Goal: Task Accomplishment & Management: Complete application form

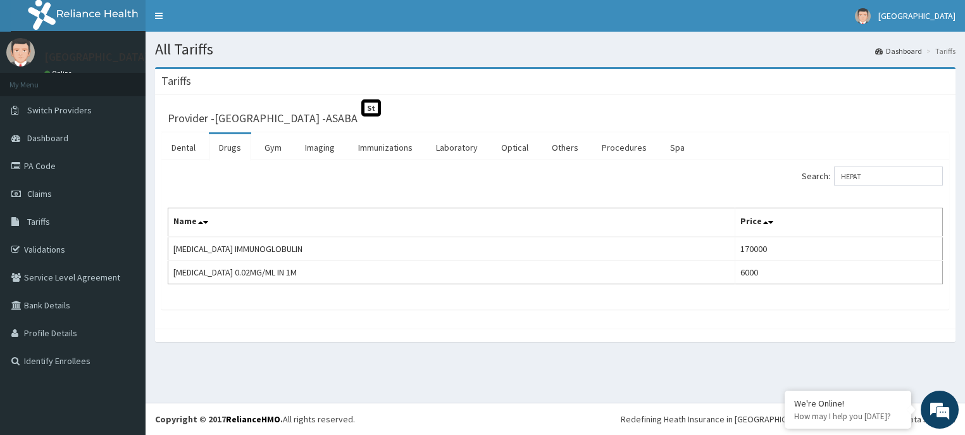
type input "HEPAT"
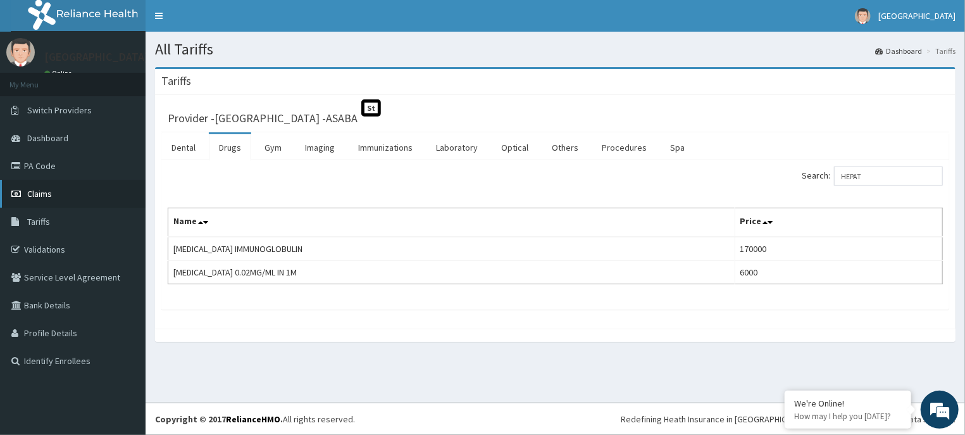
click at [45, 184] on link "Claims" at bounding box center [73, 194] width 146 height 28
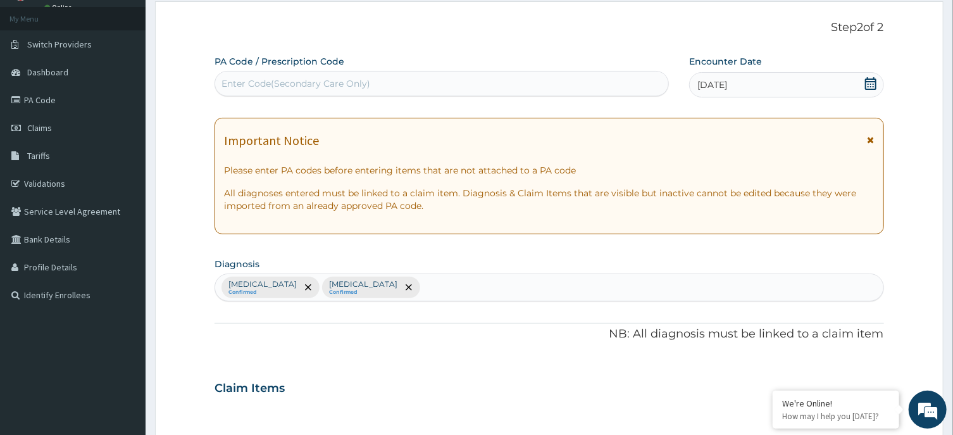
scroll to position [478, 0]
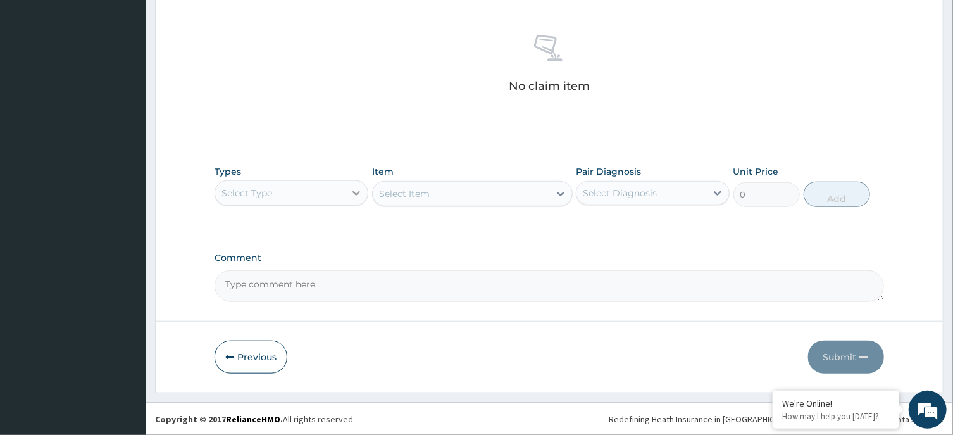
click at [357, 188] on icon at bounding box center [356, 193] width 13 height 13
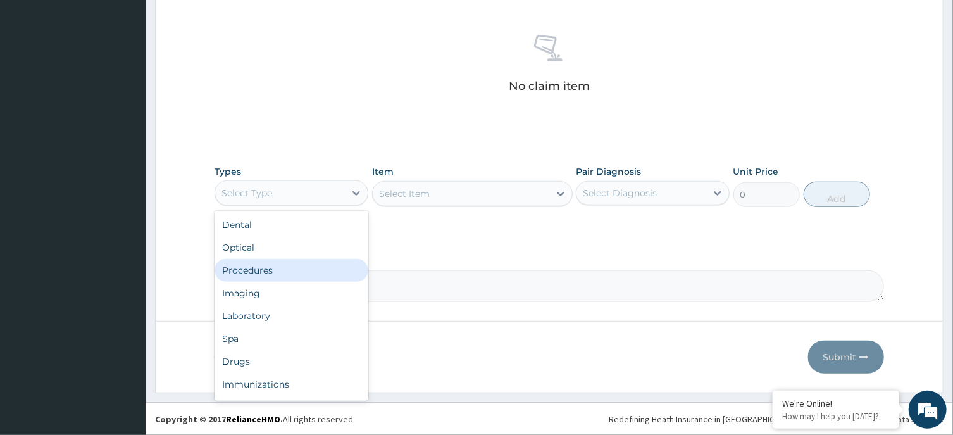
click at [285, 269] on div "Procedures" at bounding box center [291, 270] width 154 height 23
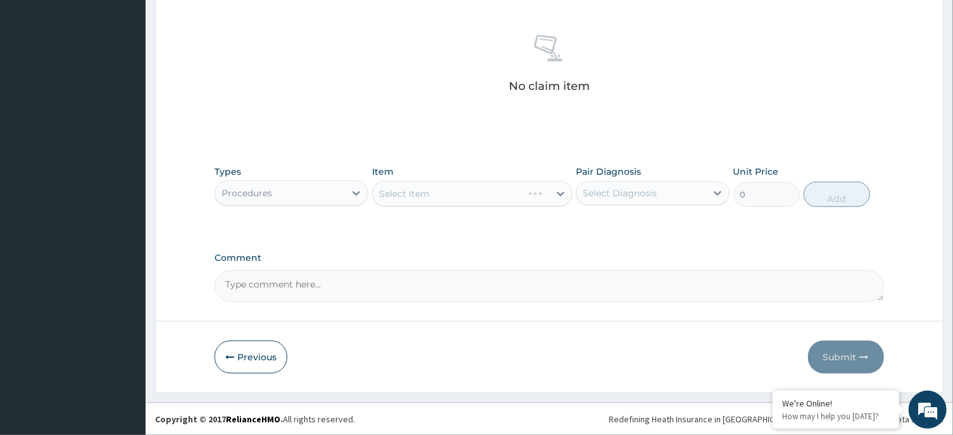
click at [462, 195] on div "Select Item" at bounding box center [472, 193] width 201 height 25
click at [482, 194] on div "Select Item" at bounding box center [472, 193] width 201 height 25
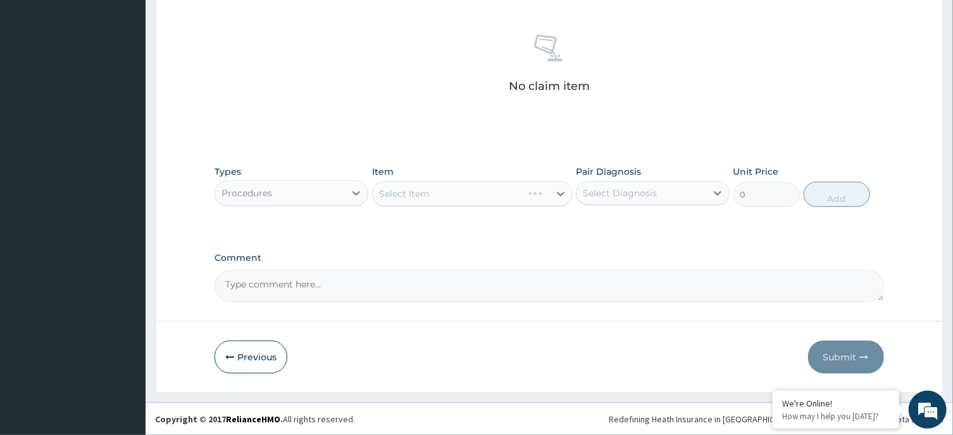
click at [482, 194] on div "Select Item" at bounding box center [472, 193] width 201 height 25
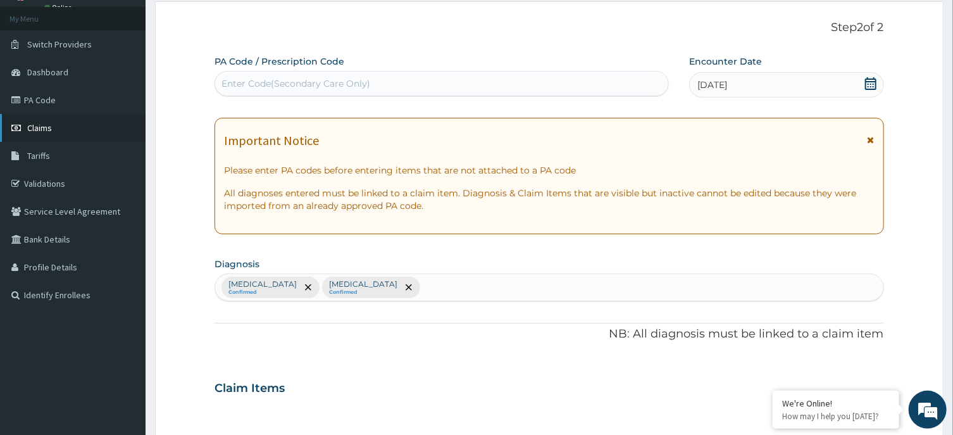
click at [48, 122] on span "Claims" at bounding box center [39, 127] width 25 height 11
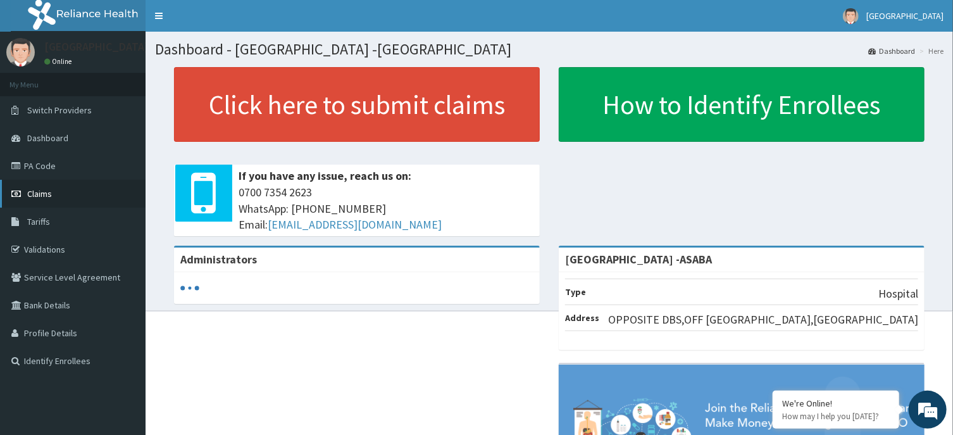
click at [47, 193] on span "Claims" at bounding box center [39, 193] width 25 height 11
click at [57, 187] on link "Claims" at bounding box center [73, 194] width 146 height 28
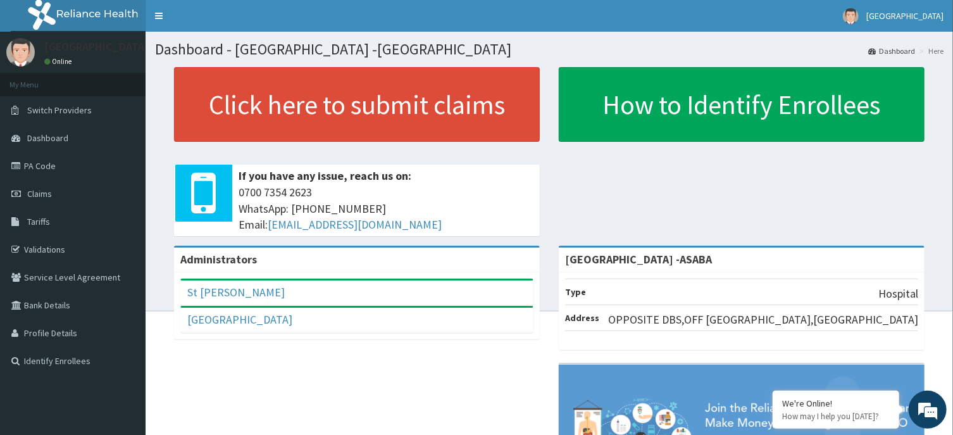
click at [876, 196] on div "Click here to submit claims If you have any issue, reach us on: 0700 7354 2623 …" at bounding box center [549, 156] width 788 height 178
click at [42, 191] on span "Claims" at bounding box center [39, 193] width 25 height 11
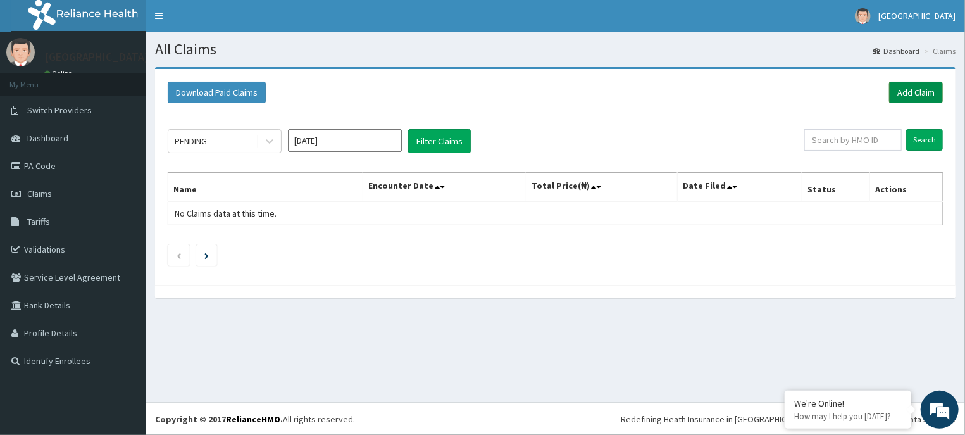
click at [924, 92] on link "Add Claim" at bounding box center [916, 93] width 54 height 22
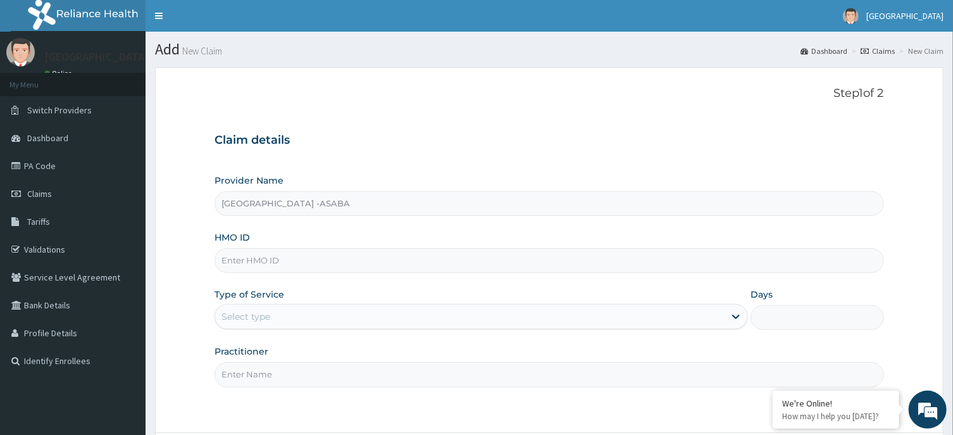
click at [384, 264] on input "HMO ID" at bounding box center [548, 260] width 669 height 25
type input "RBN/10040/A"
click at [528, 316] on div "Select type" at bounding box center [469, 316] width 509 height 20
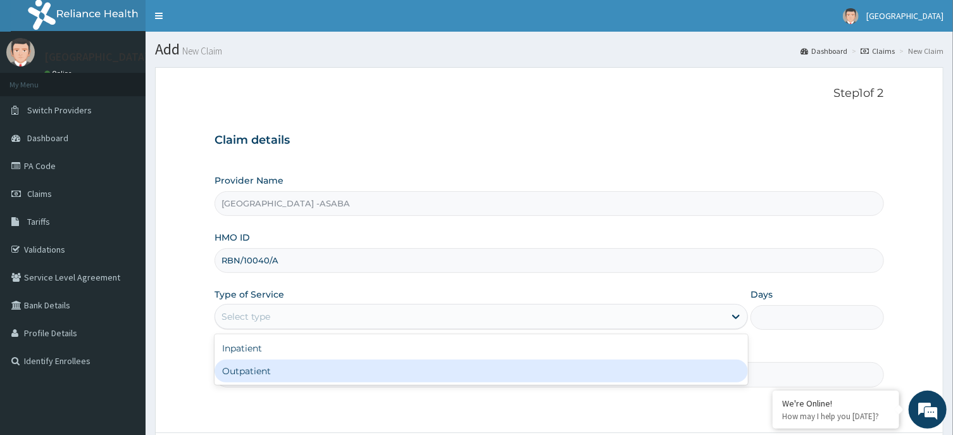
click at [508, 367] on div "Outpatient" at bounding box center [480, 370] width 533 height 23
type input "1"
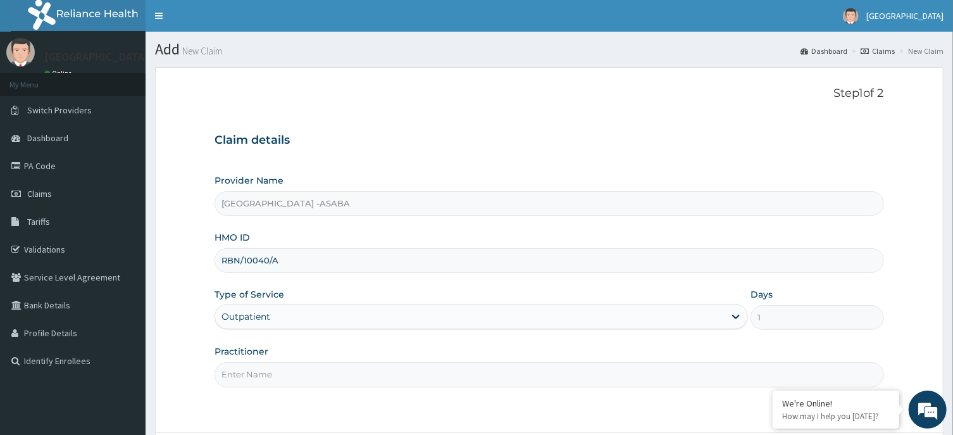
click at [720, 375] on input "Practitioner" at bounding box center [548, 374] width 669 height 25
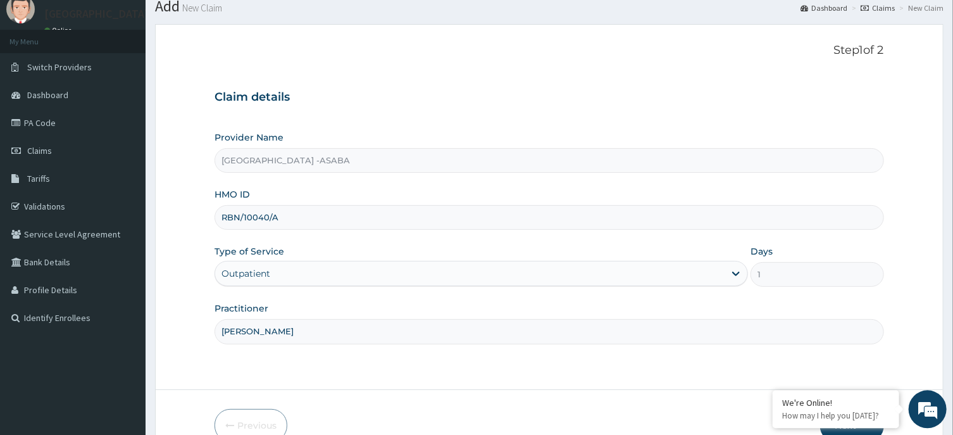
scroll to position [111, 0]
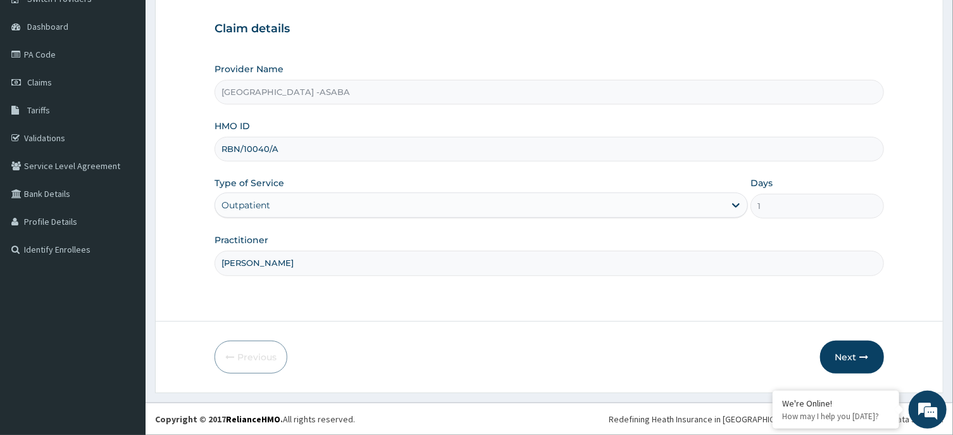
type input "DR BRUNO"
click at [848, 356] on button "Next" at bounding box center [852, 356] width 64 height 33
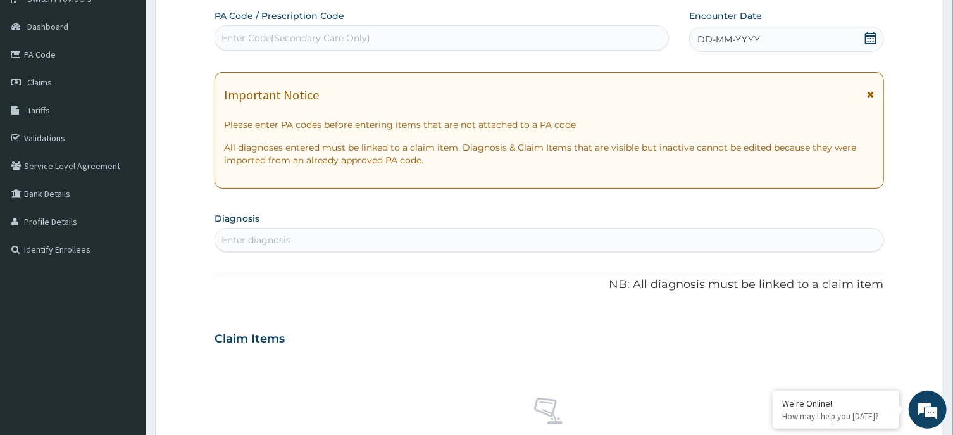
click at [799, 37] on div "DD-MM-YYYY" at bounding box center [786, 39] width 195 height 25
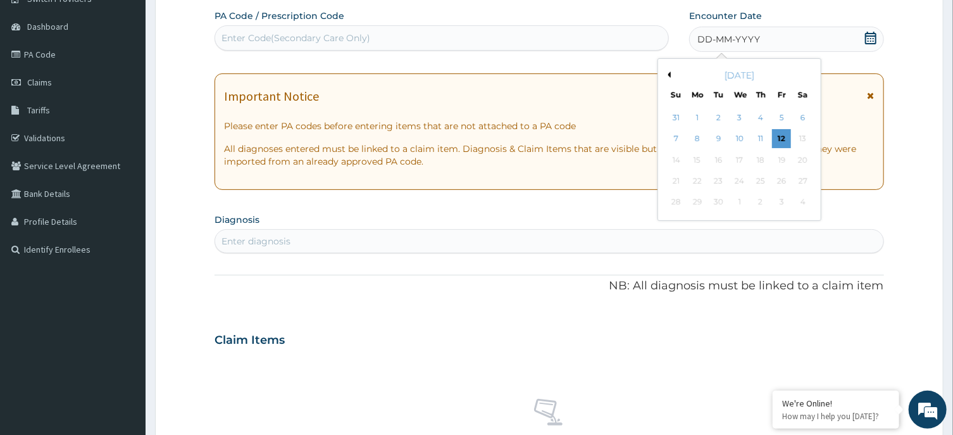
click at [667, 71] on div "September 2025" at bounding box center [739, 75] width 152 height 13
click at [670, 73] on button "Previous Month" at bounding box center [667, 74] width 6 height 6
click at [779, 178] on div "22" at bounding box center [781, 180] width 19 height 19
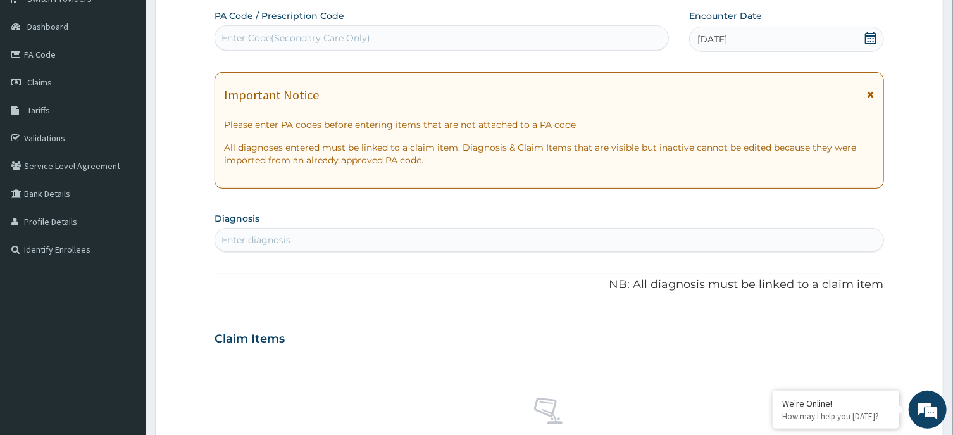
click at [673, 233] on div "Enter diagnosis" at bounding box center [548, 240] width 667 height 20
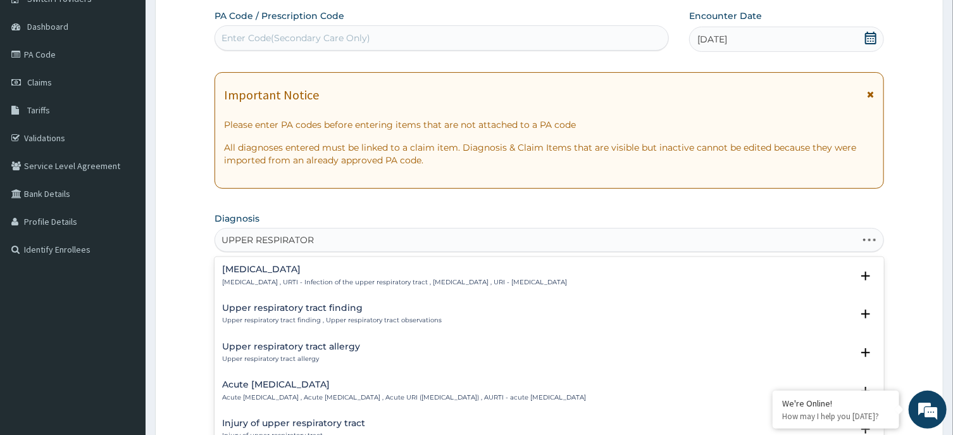
type input "UPPER RESPIRATORY"
click at [307, 273] on h4 "[MEDICAL_DATA]" at bounding box center [394, 268] width 345 height 9
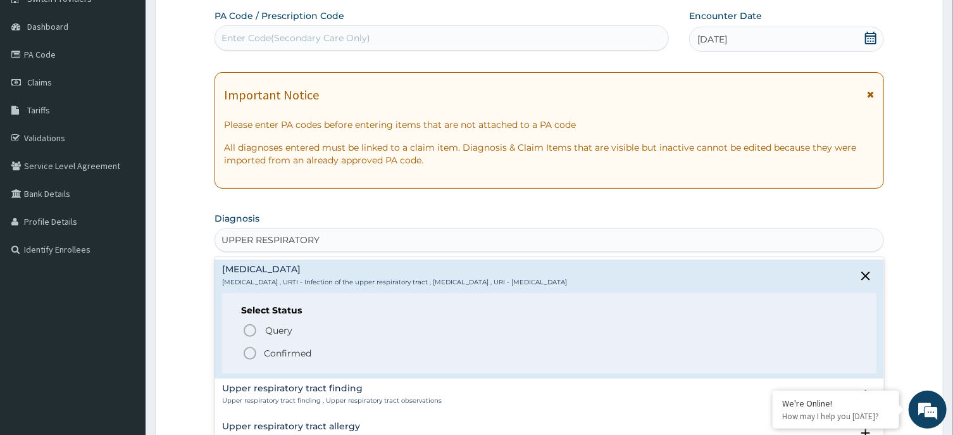
click at [245, 347] on icon "status option filled" at bounding box center [249, 352] width 15 height 15
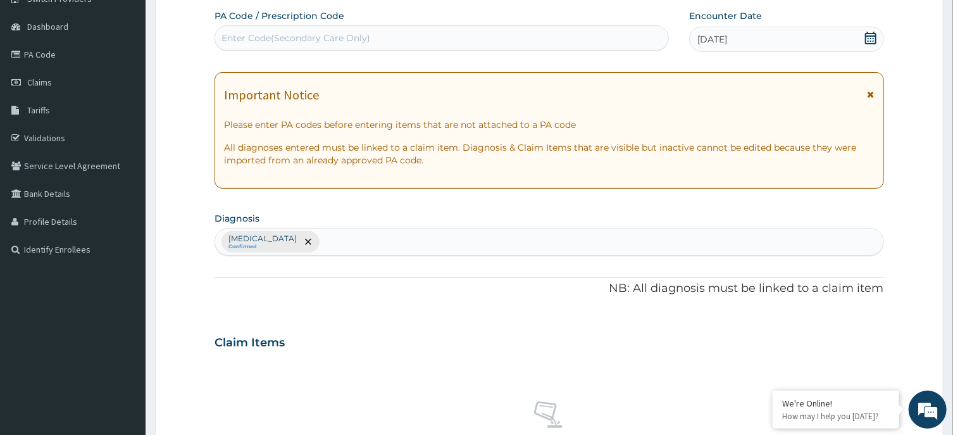
click at [568, 240] on div "Upper respiratory infection Confirmed" at bounding box center [548, 241] width 667 height 27
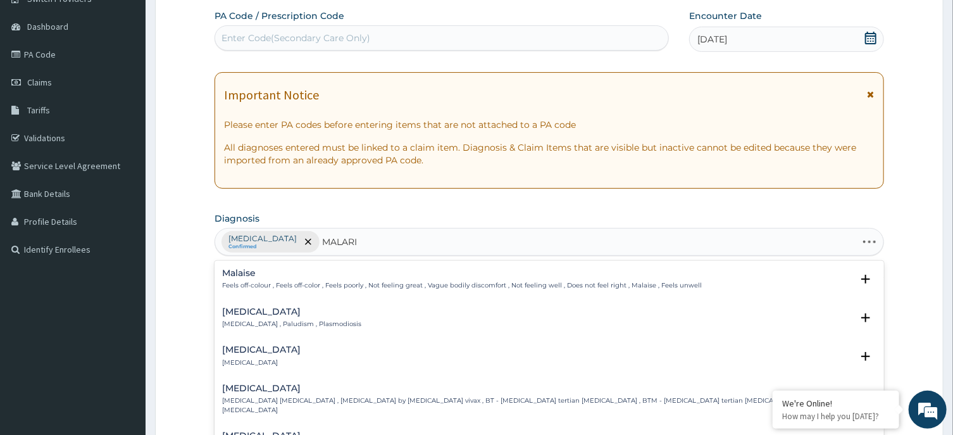
type input "[MEDICAL_DATA]"
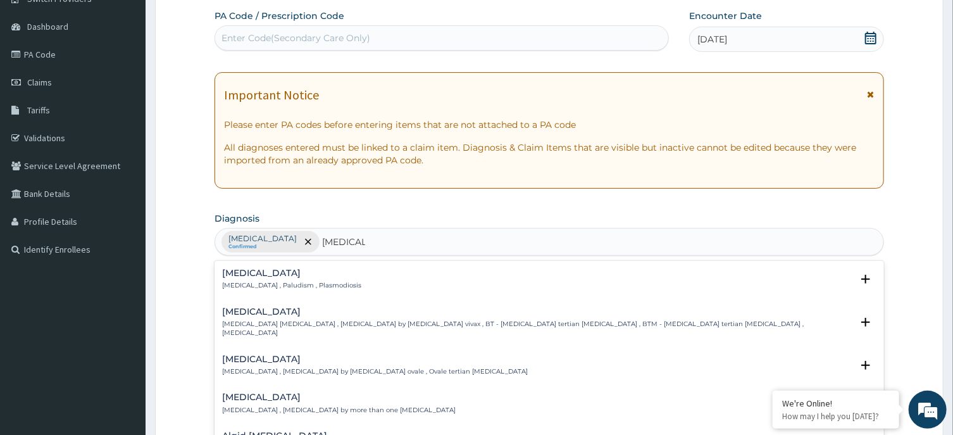
click at [248, 270] on h4 "[MEDICAL_DATA]" at bounding box center [291, 272] width 139 height 9
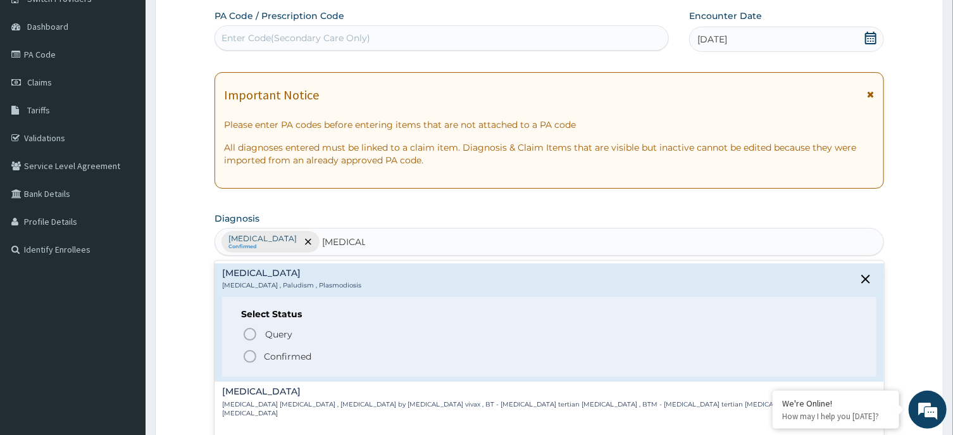
click at [249, 356] on icon "status option filled" at bounding box center [249, 356] width 15 height 15
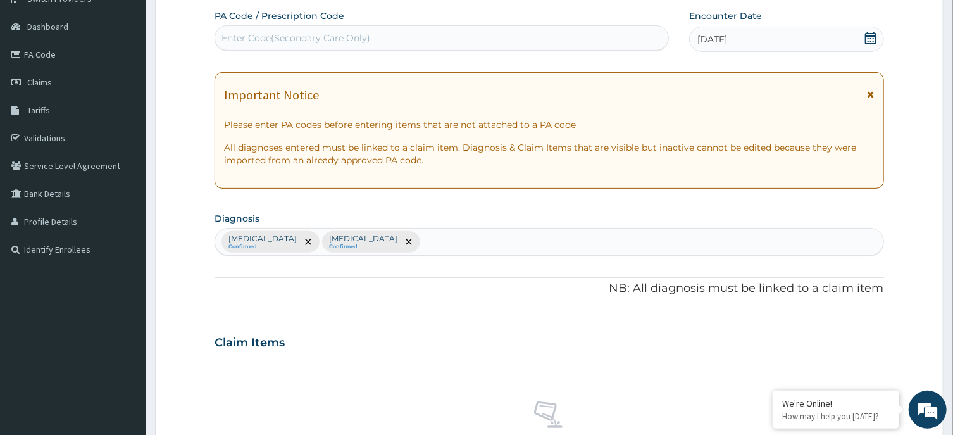
drag, startPoint x: 943, startPoint y: 340, endPoint x: 964, endPoint y: 338, distance: 21.0
click at [952, 338] on div "R EL Toggle navigation [GEOGRAPHIC_DATA] [GEOGRAPHIC_DATA] - [EMAIL_ADDRESS][DO…" at bounding box center [476, 345] width 953 height 912
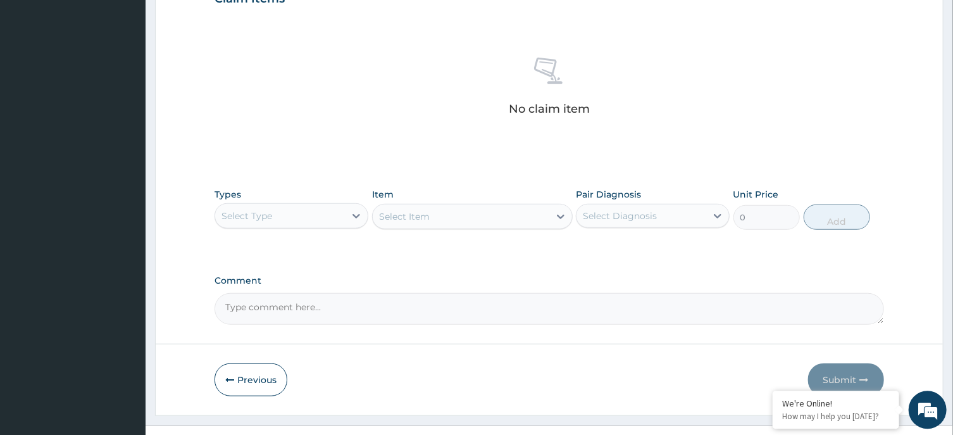
scroll to position [473, 0]
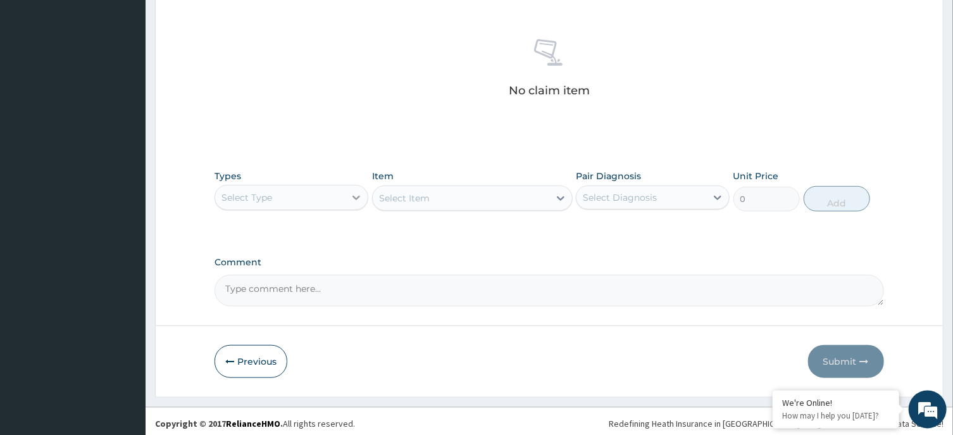
click at [345, 196] on div at bounding box center [356, 197] width 23 height 23
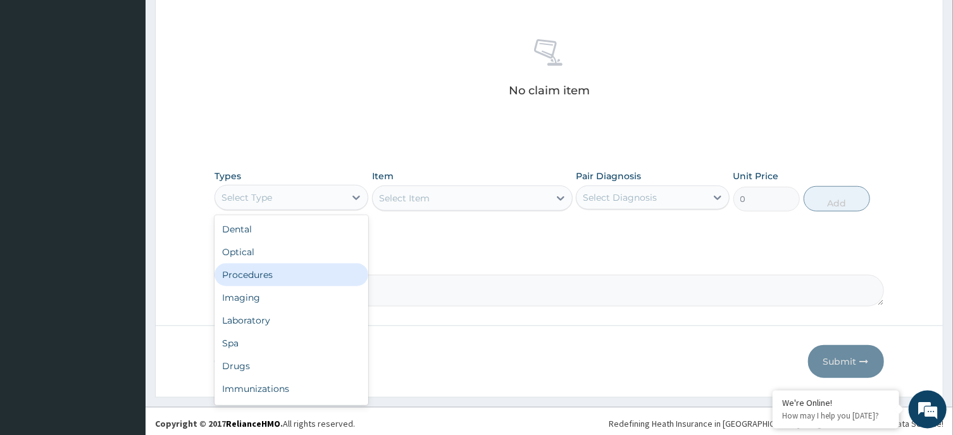
click at [314, 280] on div "Procedures" at bounding box center [291, 274] width 154 height 23
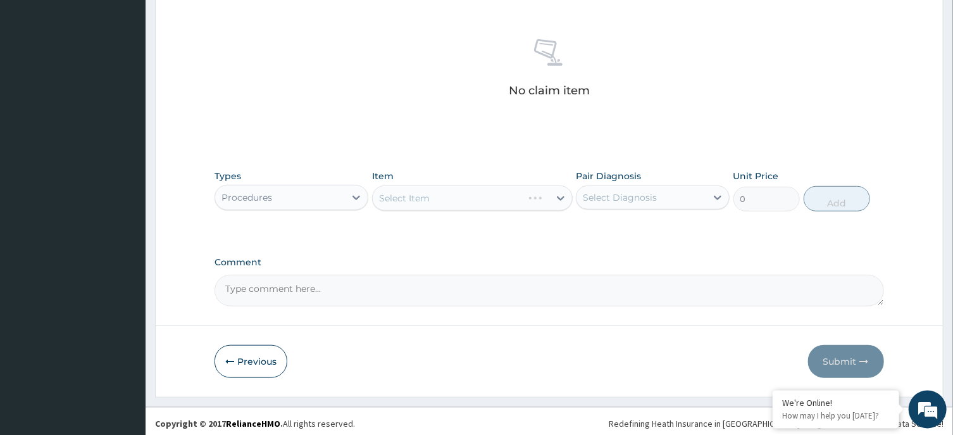
click at [460, 197] on div "Select Item" at bounding box center [472, 197] width 201 height 25
click at [514, 191] on div "Select Item" at bounding box center [472, 197] width 201 height 25
click at [494, 194] on div "Select Item" at bounding box center [472, 197] width 201 height 25
click at [494, 195] on div "Select Item" at bounding box center [461, 198] width 177 height 20
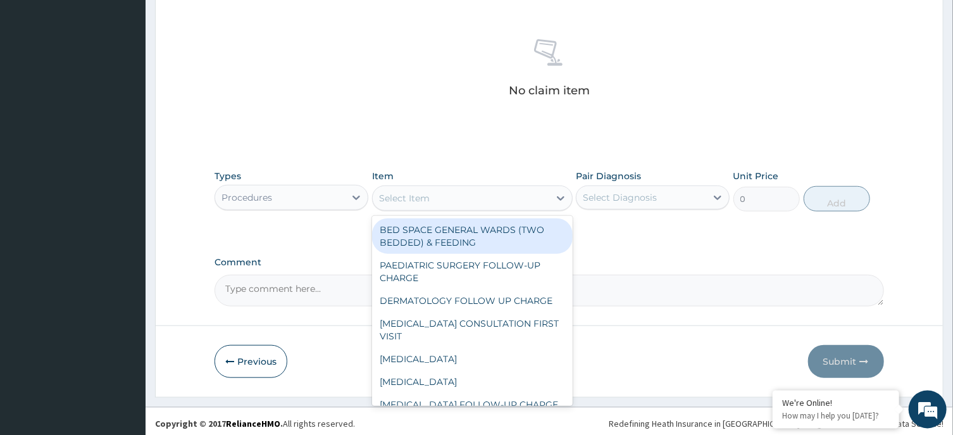
click at [494, 195] on div "Select Item" at bounding box center [461, 198] width 177 height 20
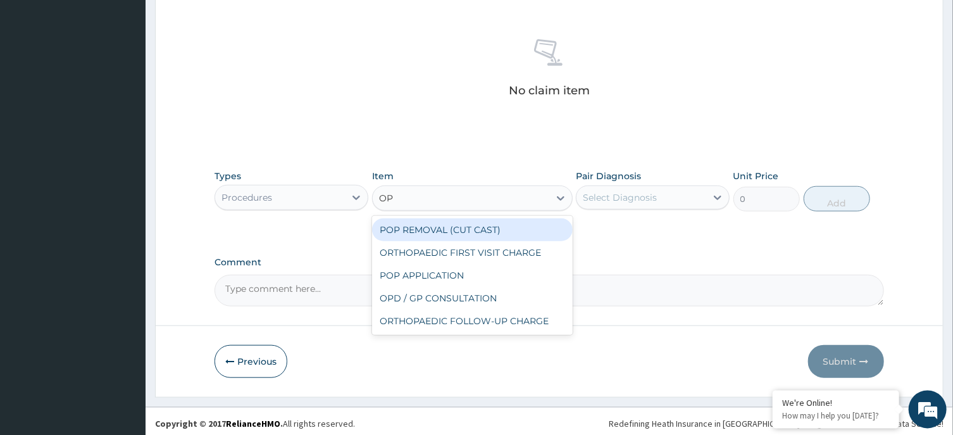
type input "OPD"
click at [514, 228] on div "OPD / GP CONSULTATION" at bounding box center [472, 229] width 201 height 23
type input "4000"
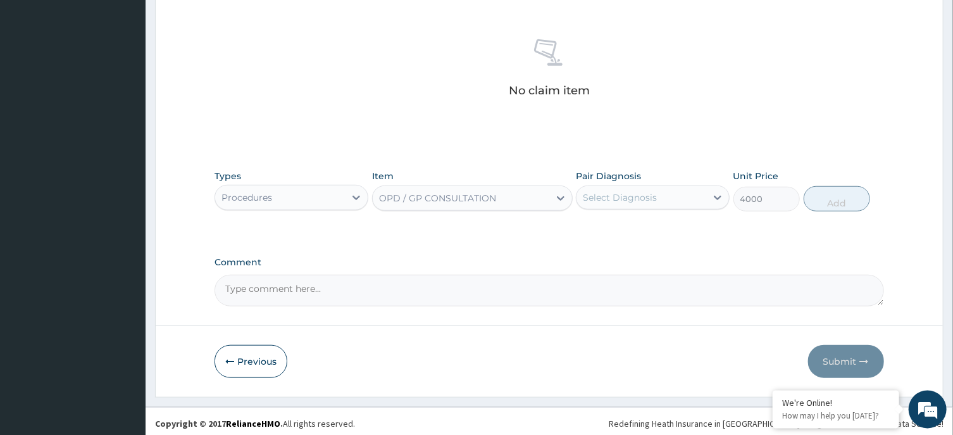
click at [647, 197] on div "Select Diagnosis" at bounding box center [620, 197] width 74 height 13
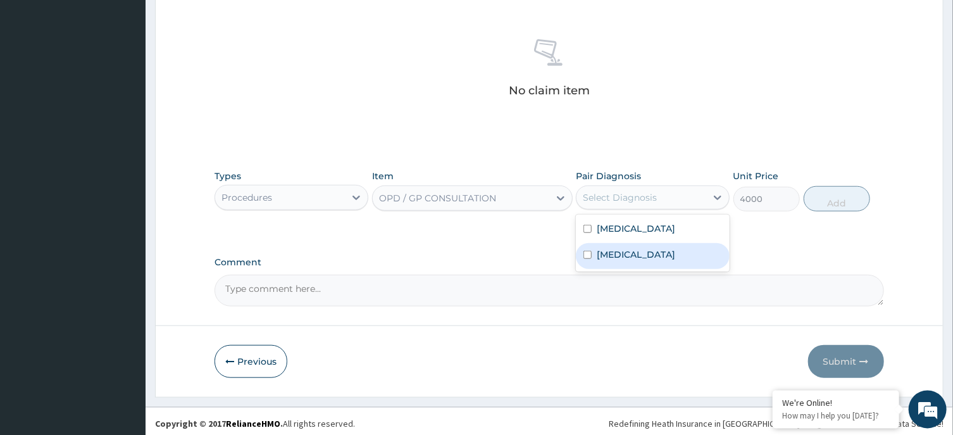
click at [635, 251] on div "[MEDICAL_DATA]" at bounding box center [653, 256] width 154 height 26
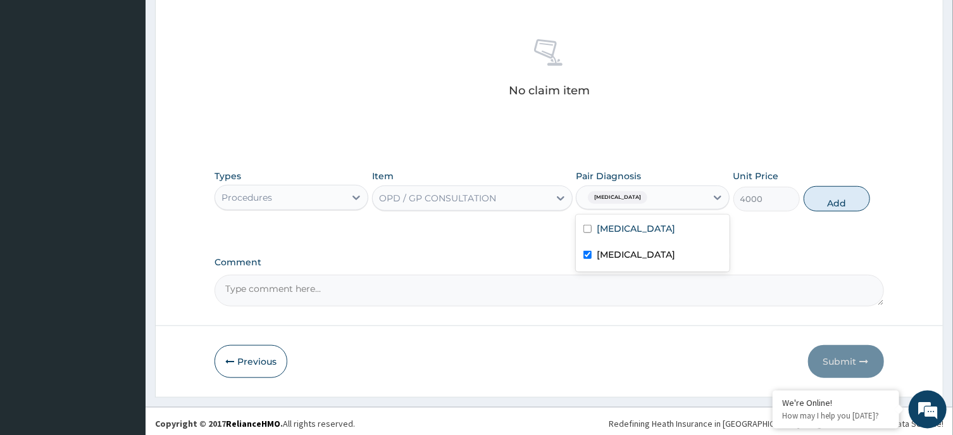
checkbox input "true"
click at [658, 235] on div "Upper respiratory infection" at bounding box center [653, 230] width 154 height 26
checkbox input "true"
click at [834, 206] on button "Add" at bounding box center [837, 198] width 67 height 25
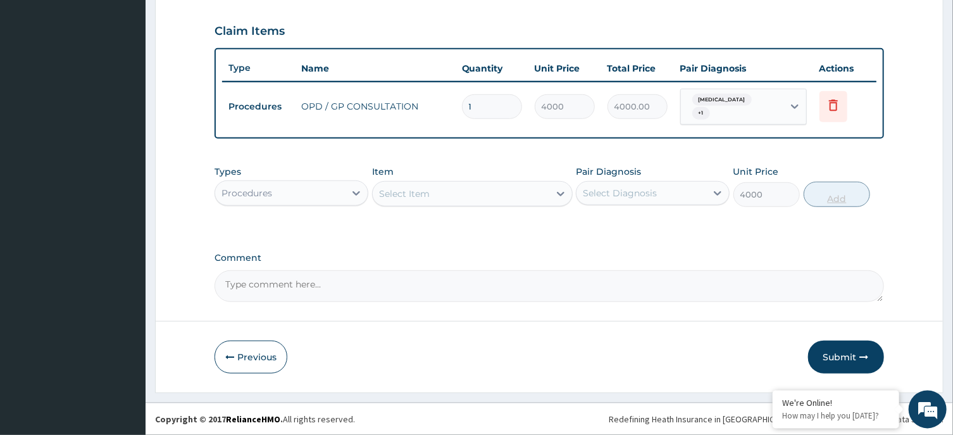
type input "0"
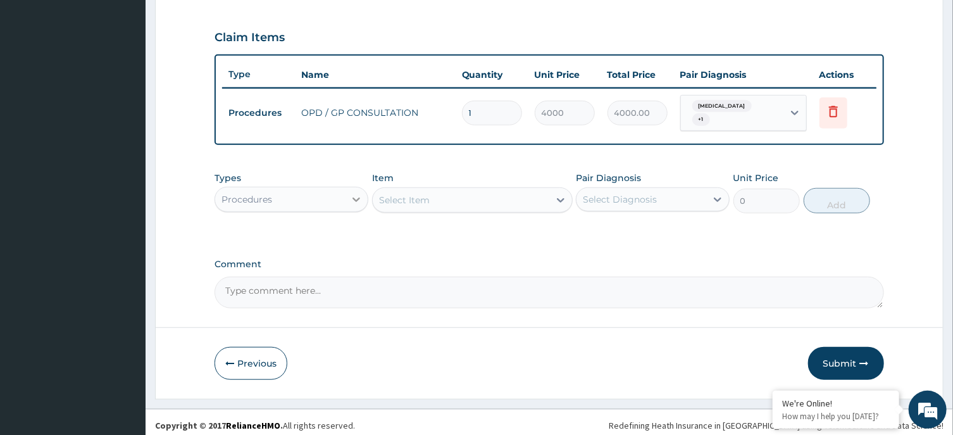
click at [347, 194] on div at bounding box center [356, 199] width 23 height 23
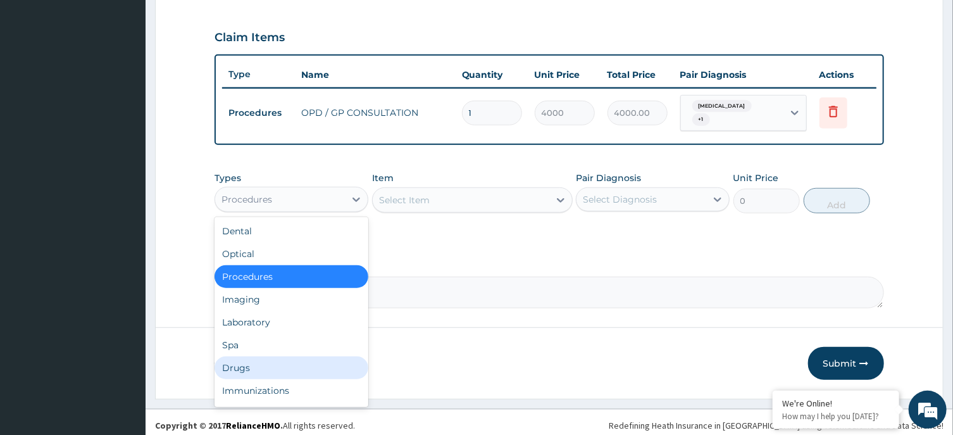
click at [258, 356] on div "Drugs" at bounding box center [291, 367] width 154 height 23
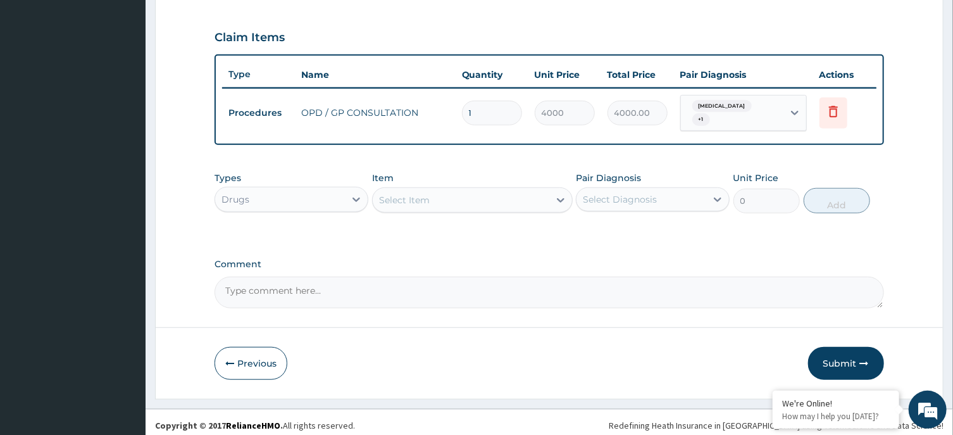
click at [476, 190] on div "Select Item" at bounding box center [461, 200] width 177 height 20
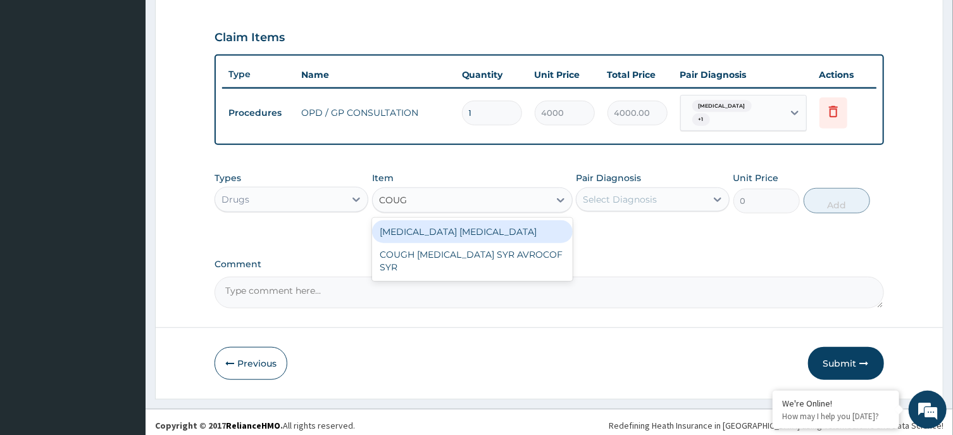
type input "COUGH"
click at [478, 223] on div "BENYLIN DRY COUGH" at bounding box center [472, 231] width 201 height 23
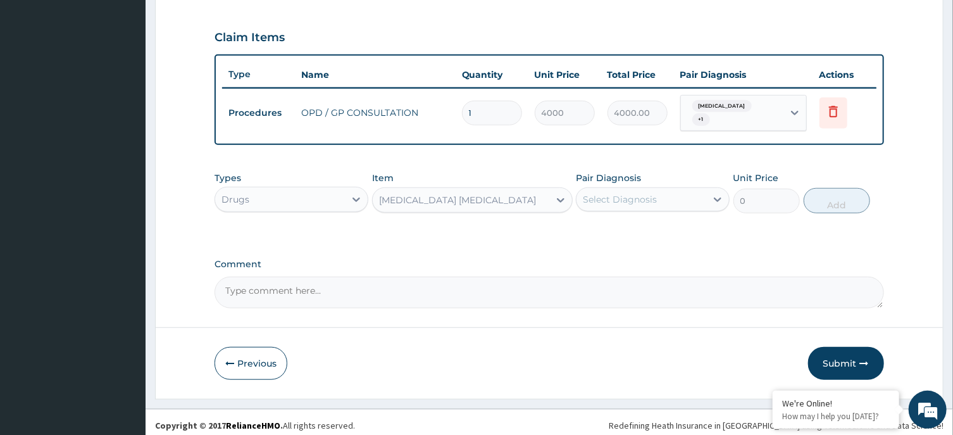
type input "4800"
click at [685, 189] on div "Select Diagnosis" at bounding box center [641, 199] width 130 height 20
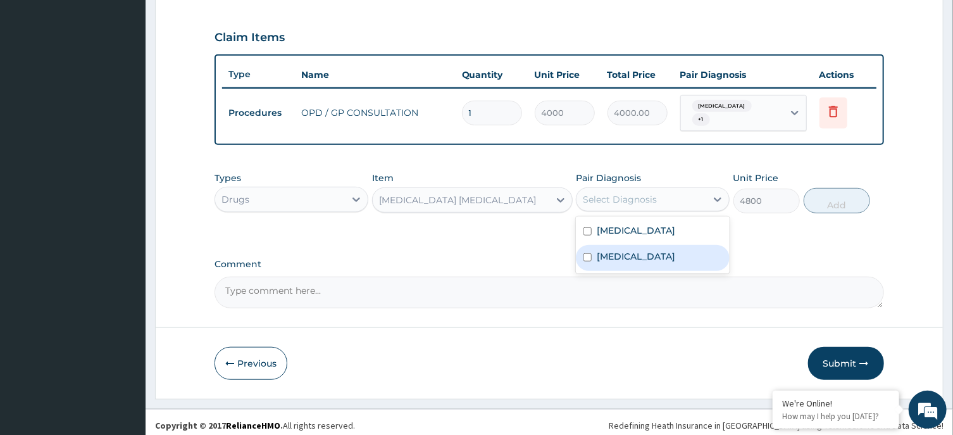
click at [652, 245] on div "Malaria" at bounding box center [653, 258] width 154 height 26
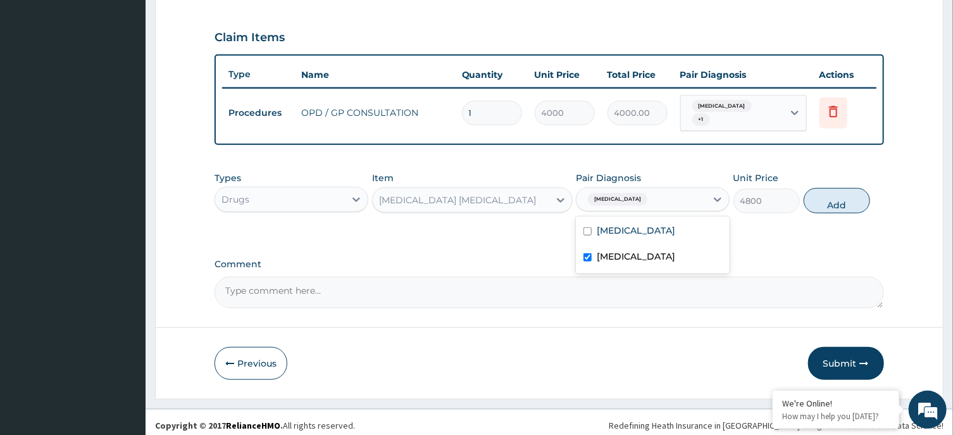
checkbox input "true"
click at [652, 230] on label "Upper respiratory infection" at bounding box center [636, 230] width 78 height 13
checkbox input "true"
click at [652, 250] on div "Malaria" at bounding box center [653, 258] width 154 height 26
checkbox input "false"
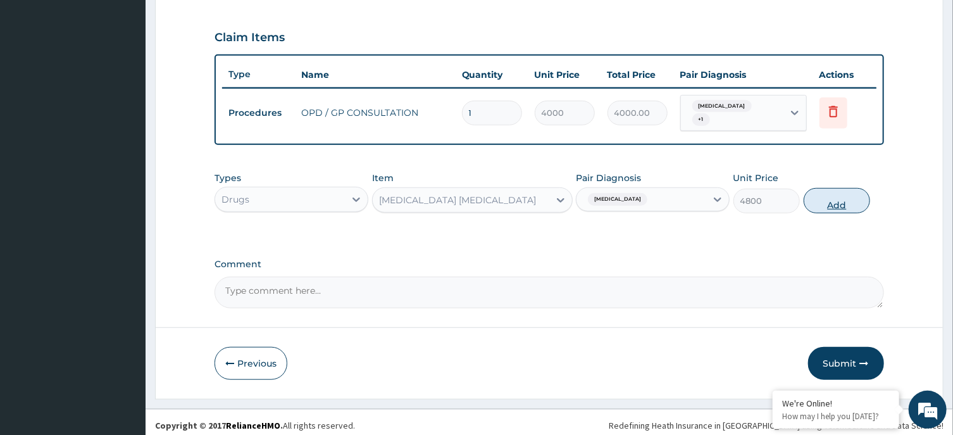
click at [826, 197] on button "Add" at bounding box center [837, 200] width 67 height 25
type input "0"
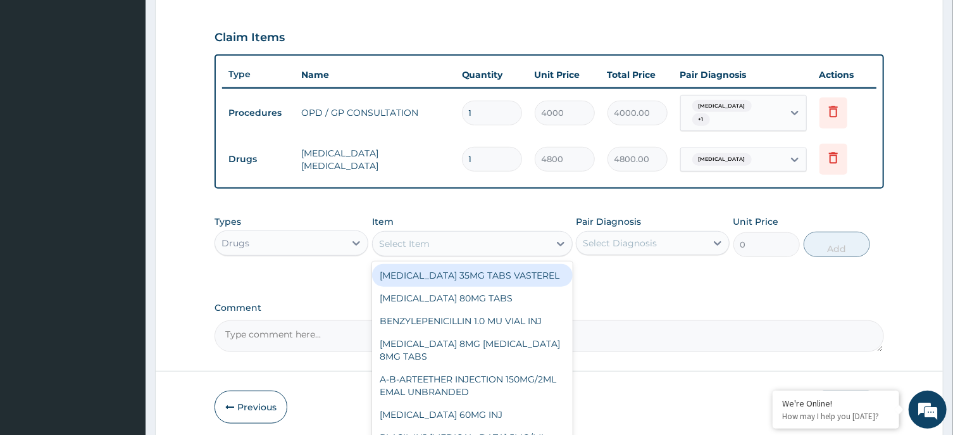
click at [503, 233] on div "Select Item" at bounding box center [461, 243] width 177 height 20
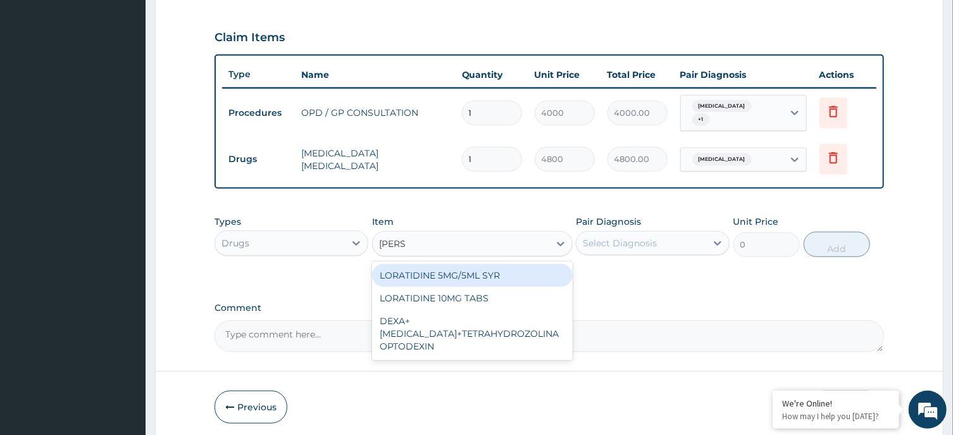
type input "LORAT"
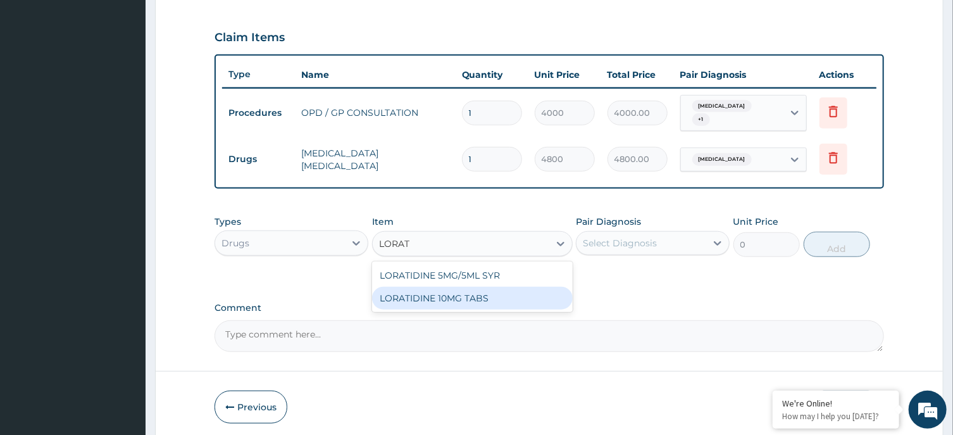
click at [526, 293] on div "LORATIDINE 10MG TABS" at bounding box center [472, 298] width 201 height 23
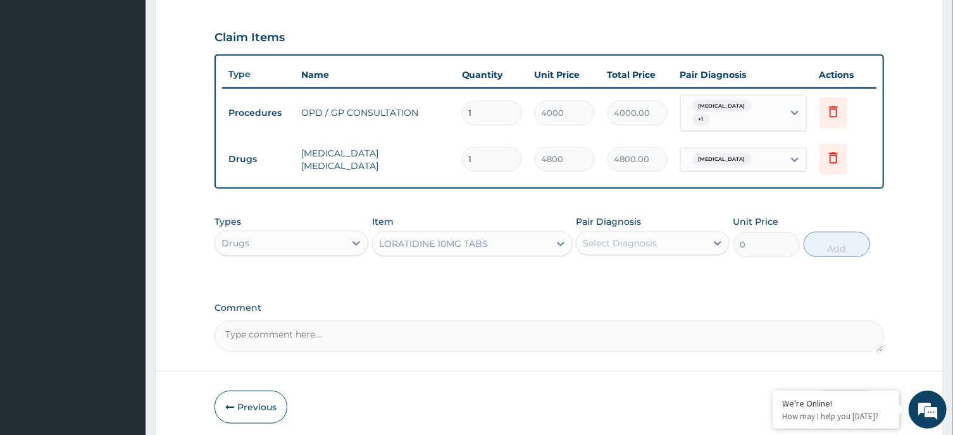
type input "80"
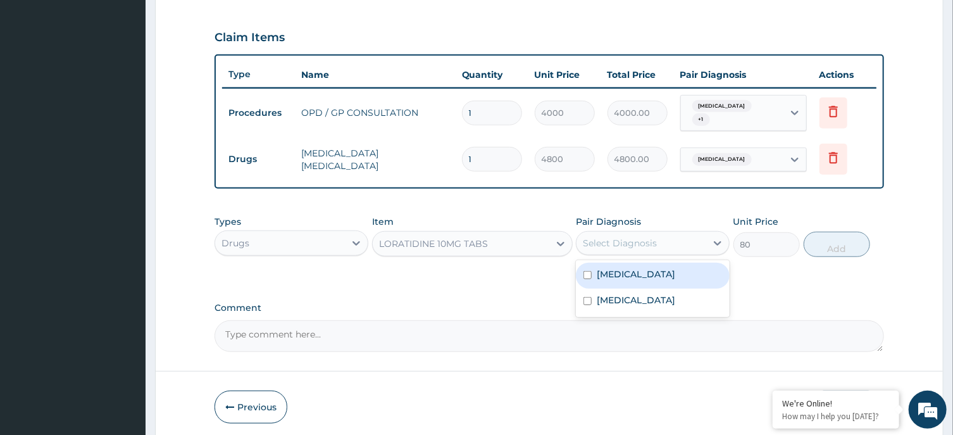
click at [659, 236] on div "Select Diagnosis" at bounding box center [641, 243] width 130 height 20
click at [659, 268] on label "Upper respiratory infection" at bounding box center [636, 274] width 78 height 13
checkbox input "true"
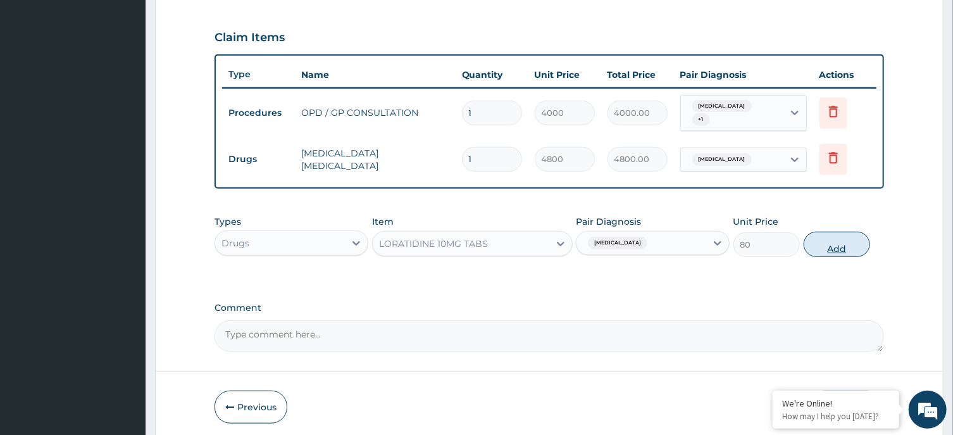
click at [833, 240] on button "Add" at bounding box center [837, 244] width 67 height 25
type input "0"
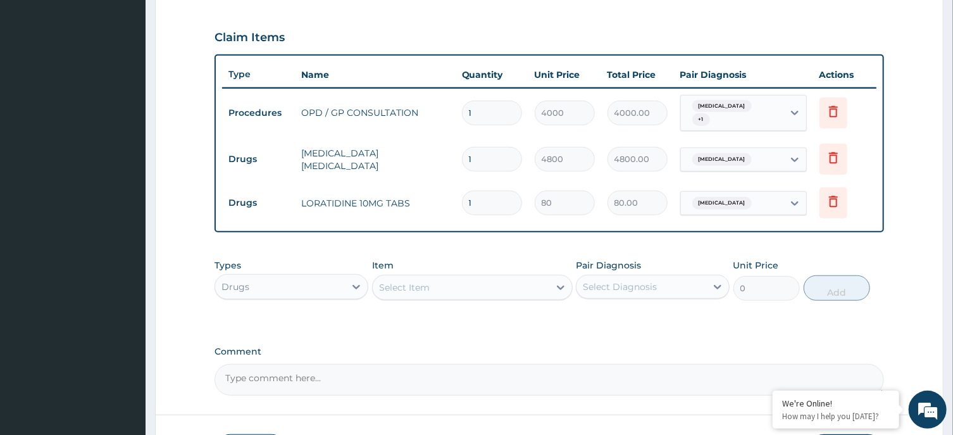
click at [487, 198] on input "1" at bounding box center [492, 202] width 60 height 25
type input "10"
type input "800.00"
type input "10"
click at [419, 281] on div "Select Item" at bounding box center [404, 287] width 51 height 13
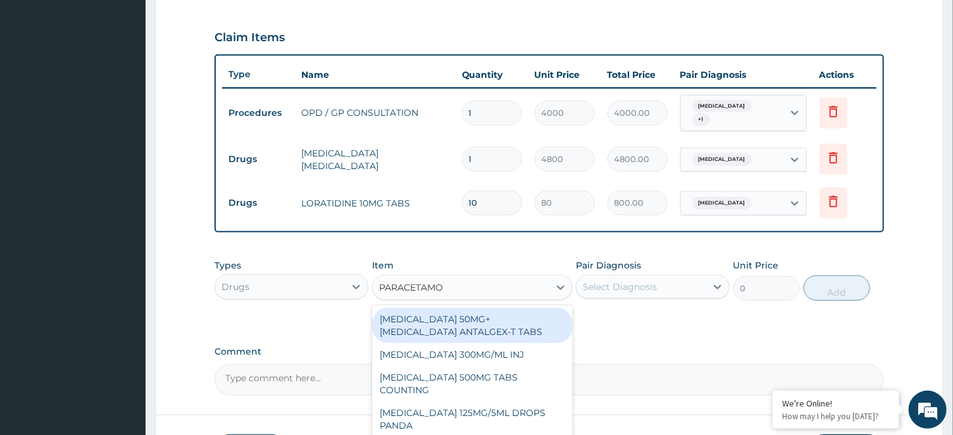
type input "PARACETAMOL"
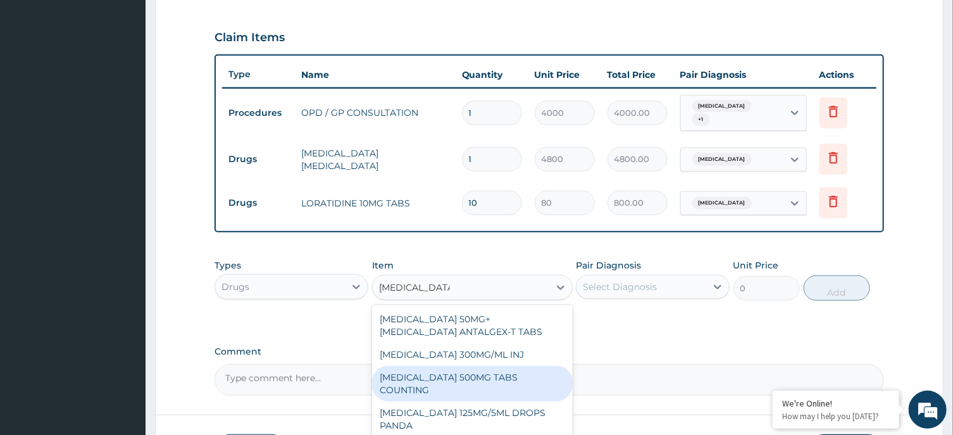
click at [499, 369] on div "PARACETAMOL 500MG TABS COUNTING" at bounding box center [472, 383] width 201 height 35
type input "10"
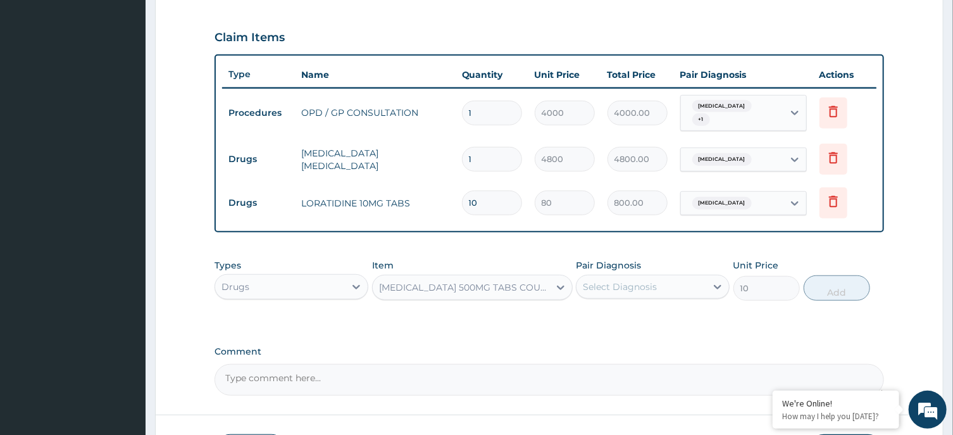
click at [684, 286] on div "Select Diagnosis" at bounding box center [641, 286] width 130 height 20
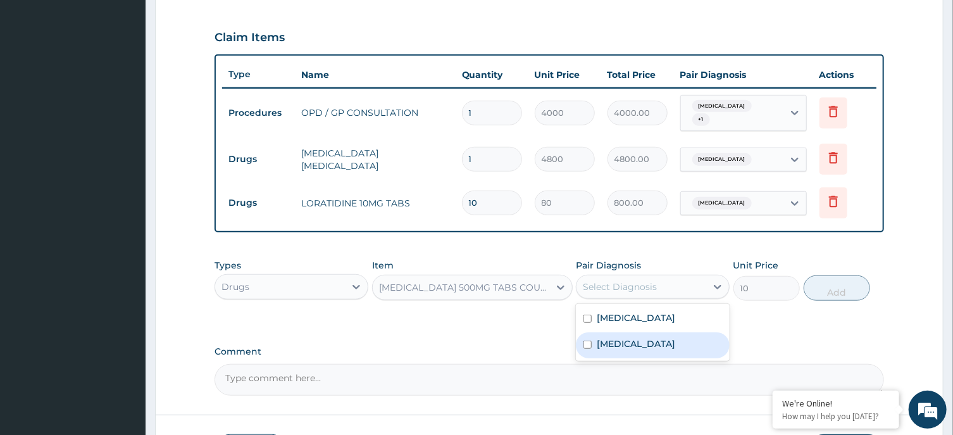
click at [654, 332] on div "Malaria" at bounding box center [653, 345] width 154 height 26
checkbox input "true"
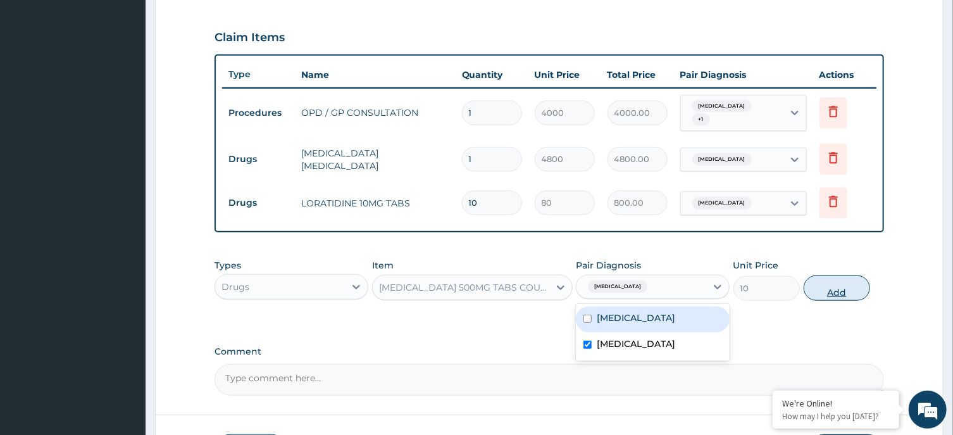
click at [841, 277] on button "Add" at bounding box center [837, 287] width 67 height 25
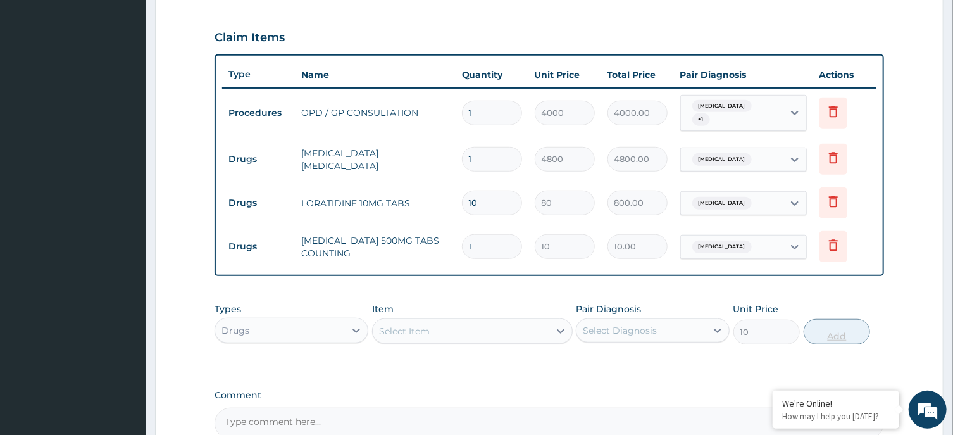
type input "0"
click at [487, 243] on input "1" at bounding box center [492, 246] width 60 height 25
type input "0.00"
type input "3"
type input "30.00"
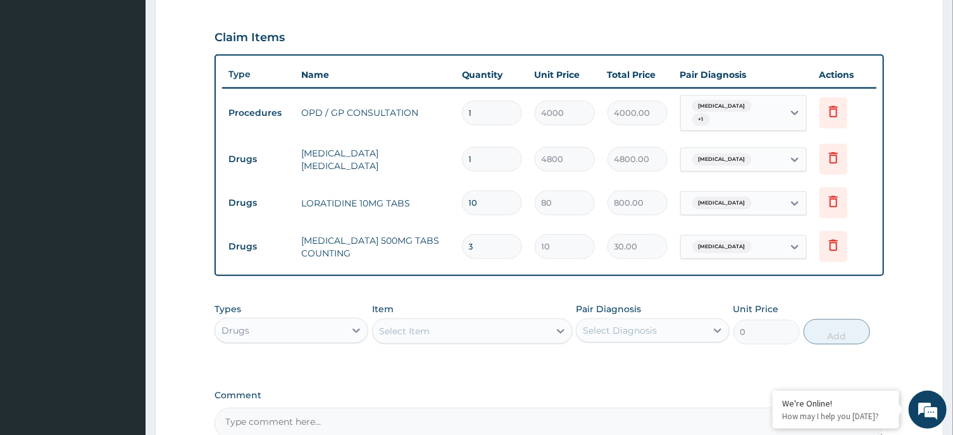
type input "30"
type input "300.00"
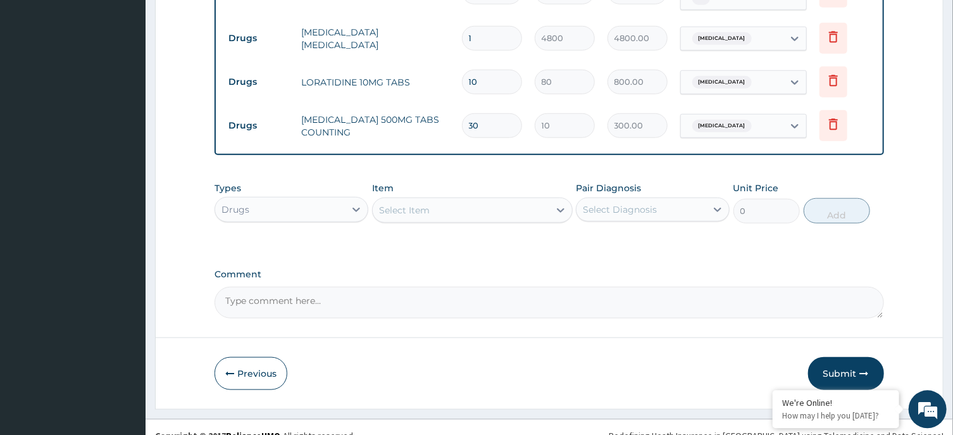
type input "30"
click at [426, 204] on div "Select Item" at bounding box center [404, 210] width 51 height 13
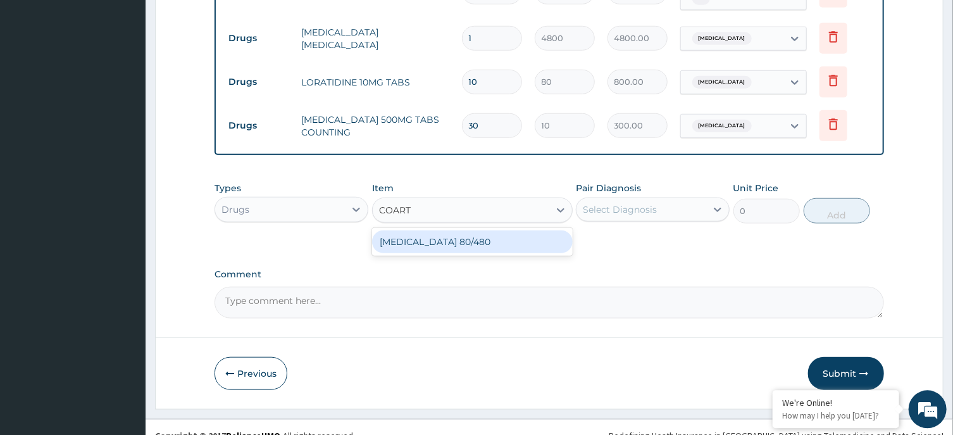
type input "COARTE"
click at [437, 234] on div "COARTEM 80/480" at bounding box center [472, 241] width 201 height 23
type input "4500"
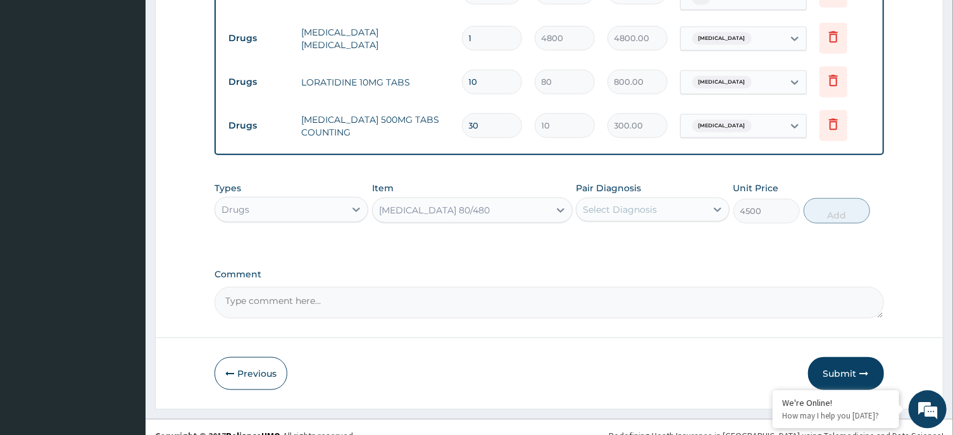
click at [662, 202] on div "Select Diagnosis" at bounding box center [641, 209] width 130 height 20
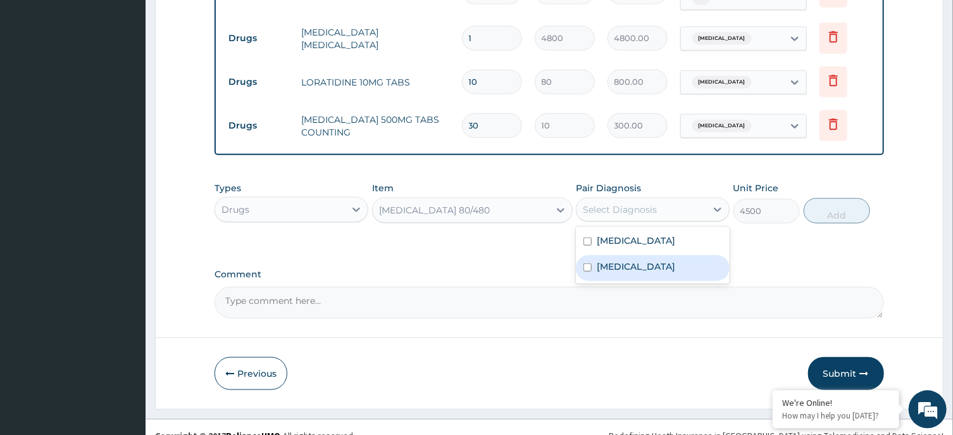
click at [642, 265] on div "Malaria" at bounding box center [653, 268] width 154 height 26
checkbox input "true"
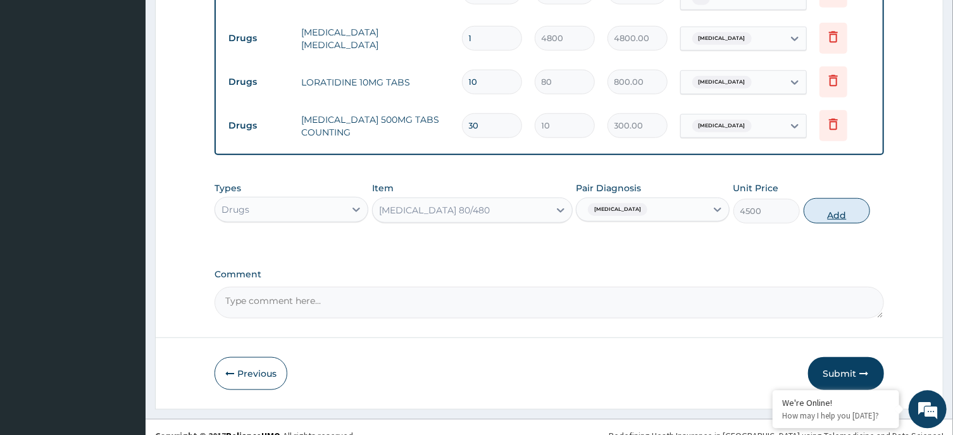
click at [823, 209] on button "Add" at bounding box center [837, 210] width 67 height 25
type input "0"
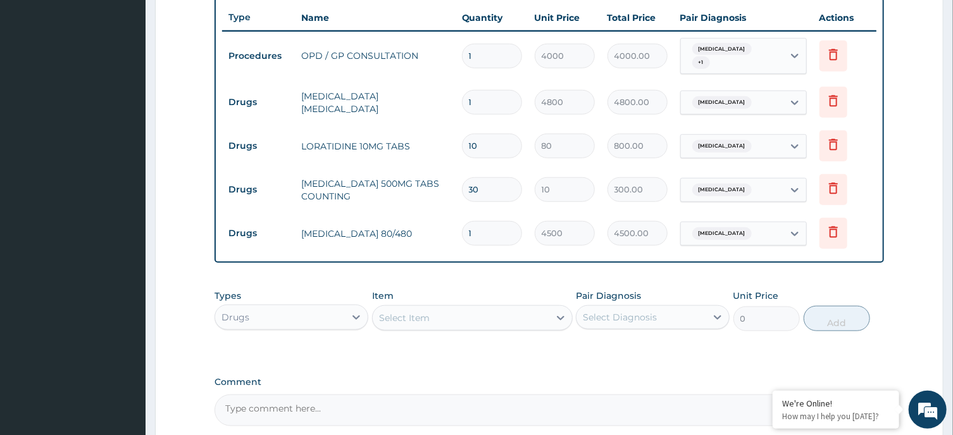
scroll to position [591, 0]
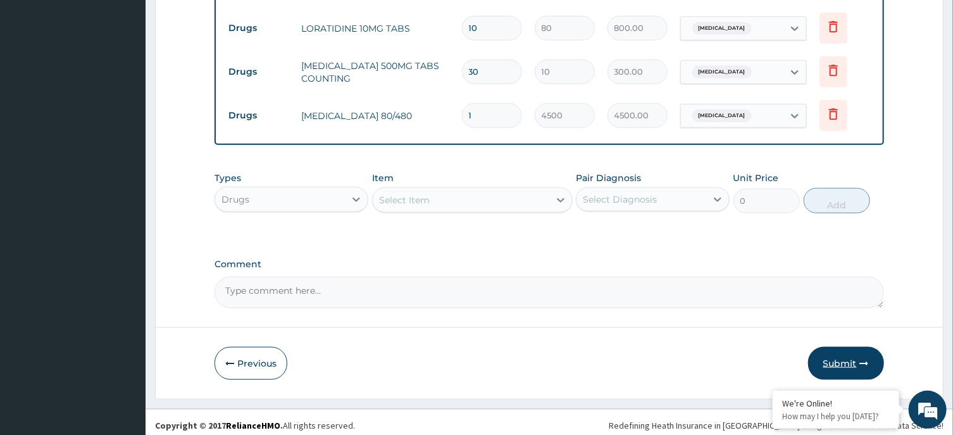
click at [834, 351] on button "Submit" at bounding box center [846, 363] width 76 height 33
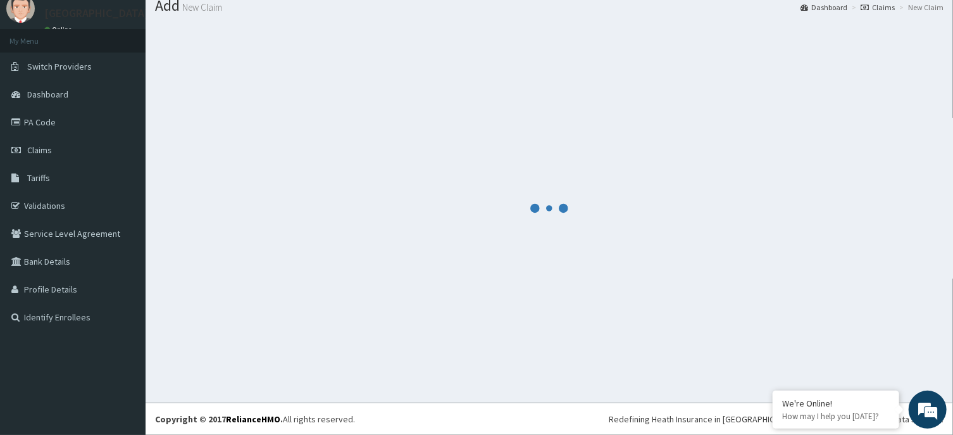
scroll to position [44, 0]
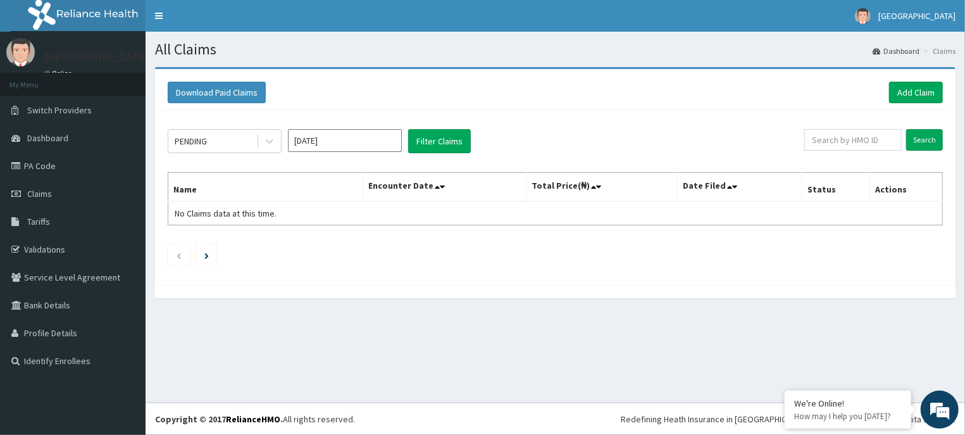
click at [362, 135] on input "[DATE]" at bounding box center [345, 140] width 114 height 23
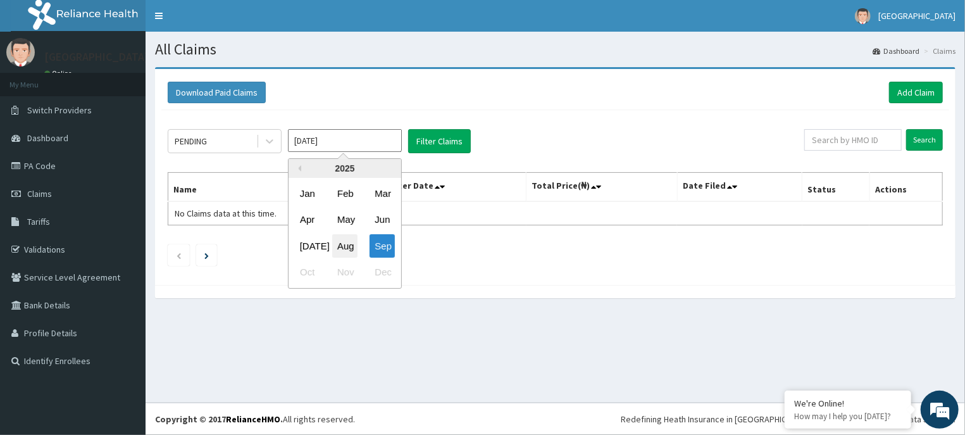
click at [338, 238] on div "Aug" at bounding box center [344, 245] width 25 height 23
type input "[DATE]"
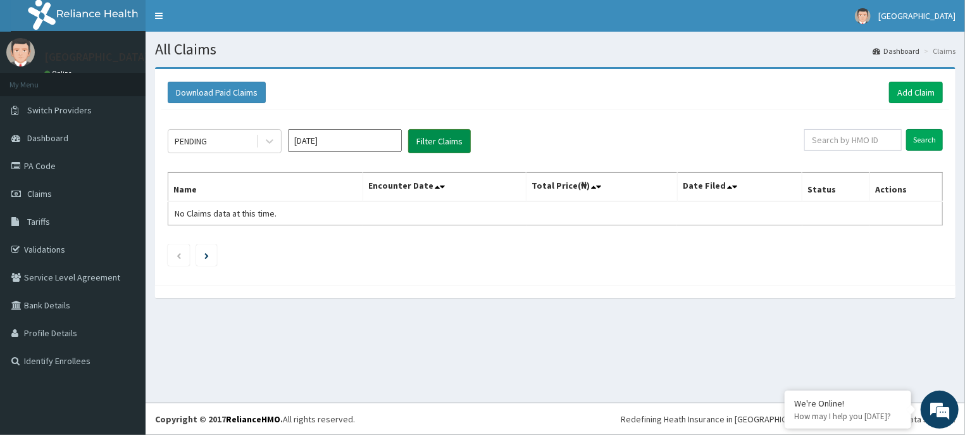
click at [440, 132] on button "Filter Claims" at bounding box center [439, 141] width 63 height 24
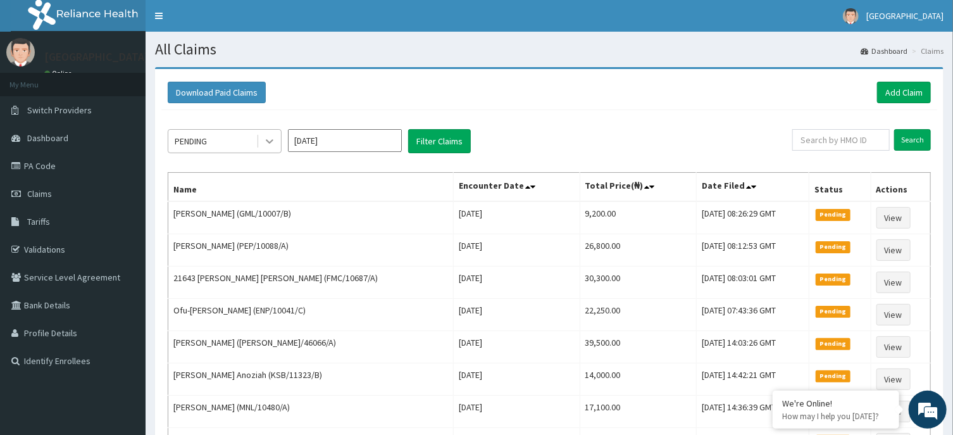
click at [268, 138] on icon at bounding box center [269, 141] width 13 height 13
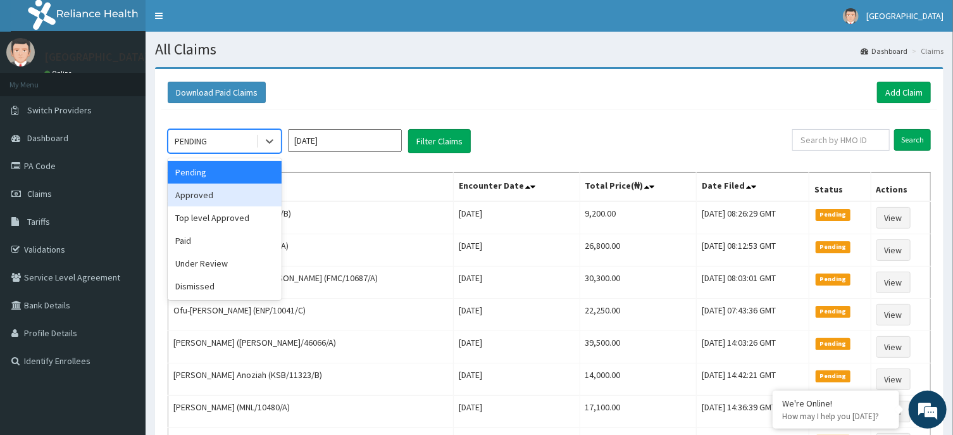
click at [235, 195] on div "Approved" at bounding box center [225, 194] width 114 height 23
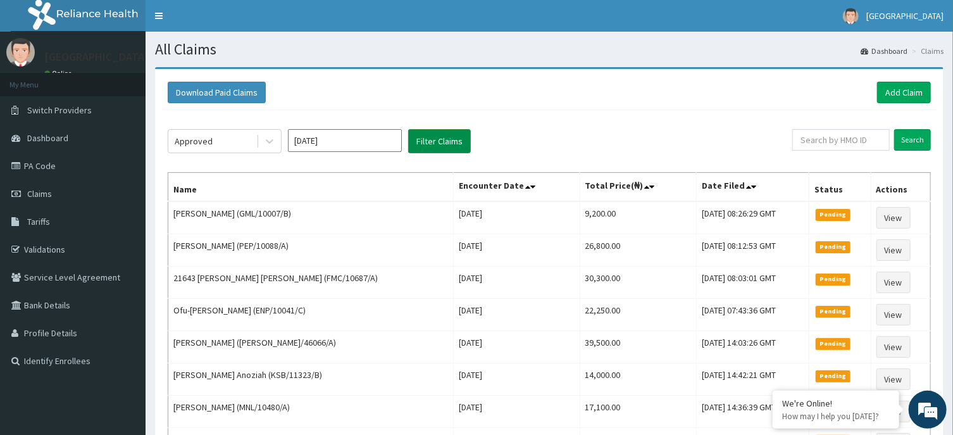
click at [442, 138] on button "Filter Claims" at bounding box center [439, 141] width 63 height 24
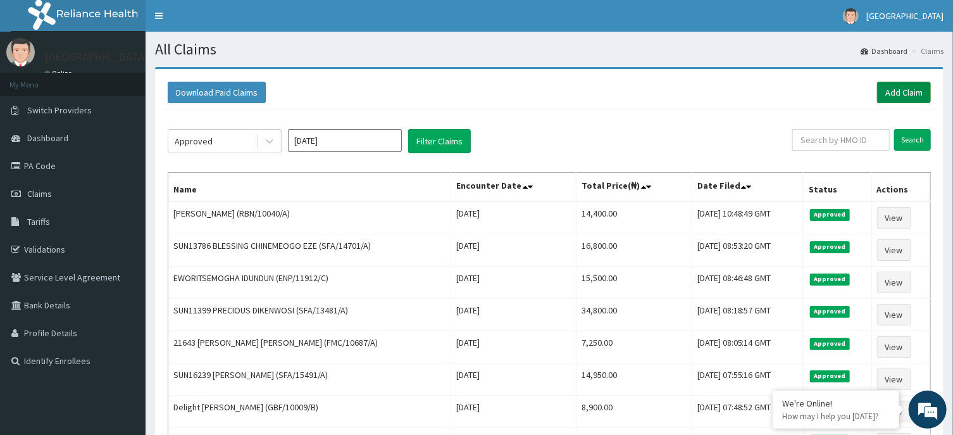
click at [902, 85] on link "Add Claim" at bounding box center [904, 93] width 54 height 22
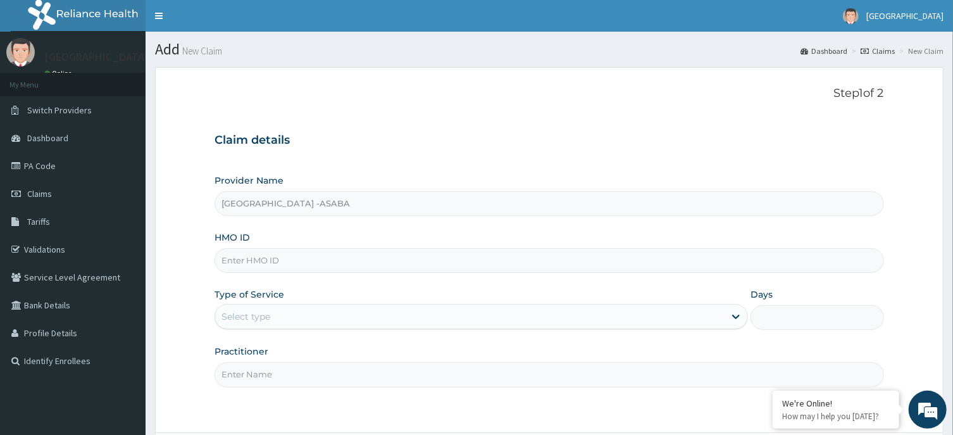
click at [431, 252] on input "HMO ID" at bounding box center [548, 260] width 669 height 25
type input "ENP/11164/A"
click at [525, 325] on div "Select type" at bounding box center [469, 316] width 509 height 20
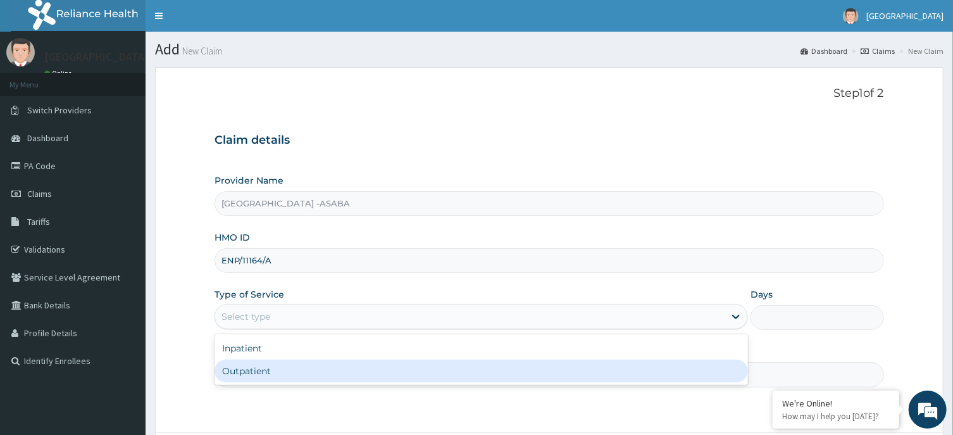
click at [490, 370] on div "Outpatient" at bounding box center [480, 370] width 533 height 23
type input "1"
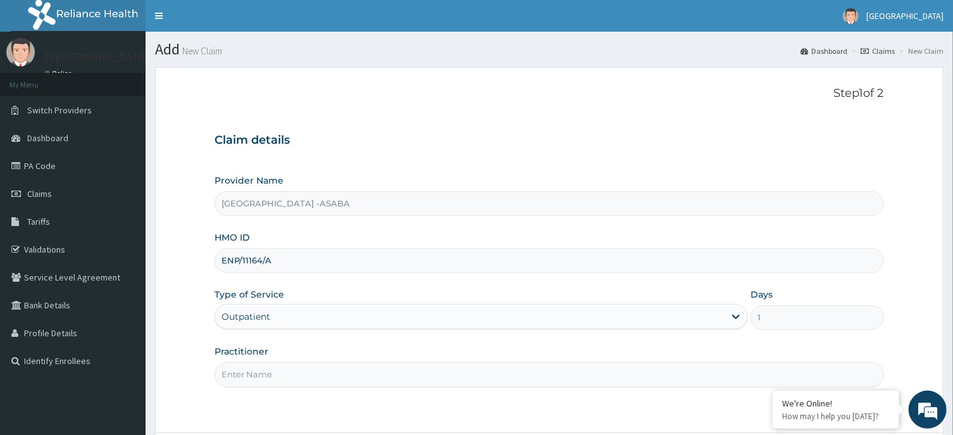
click at [951, 364] on section "Step 1 of 2 Claim details Provider Name [GEOGRAPHIC_DATA] -ASABA HMO ID ENP/111…" at bounding box center [549, 286] width 807 height 456
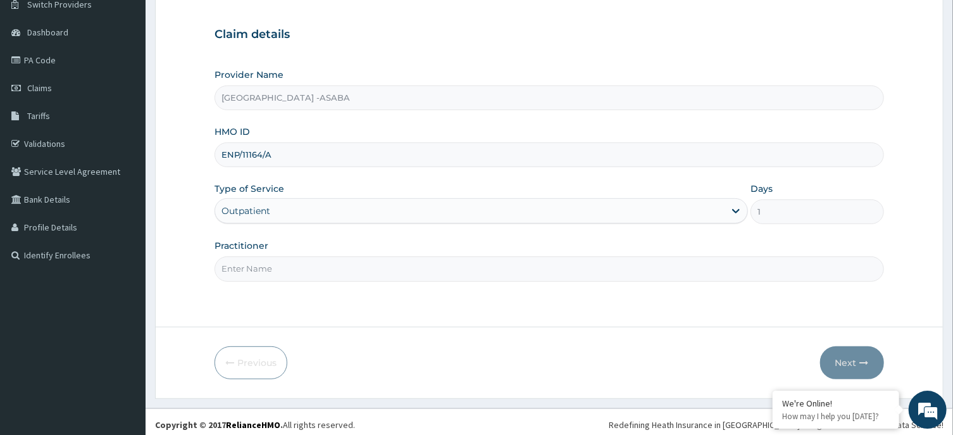
scroll to position [111, 0]
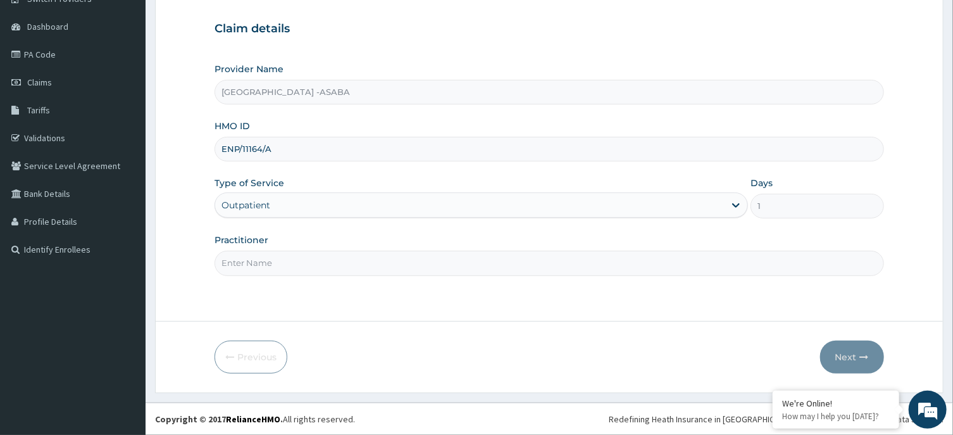
click at [549, 261] on input "Practitioner" at bounding box center [548, 263] width 669 height 25
type input "[PERSON_NAME]"
click at [853, 359] on button "Next" at bounding box center [852, 356] width 64 height 33
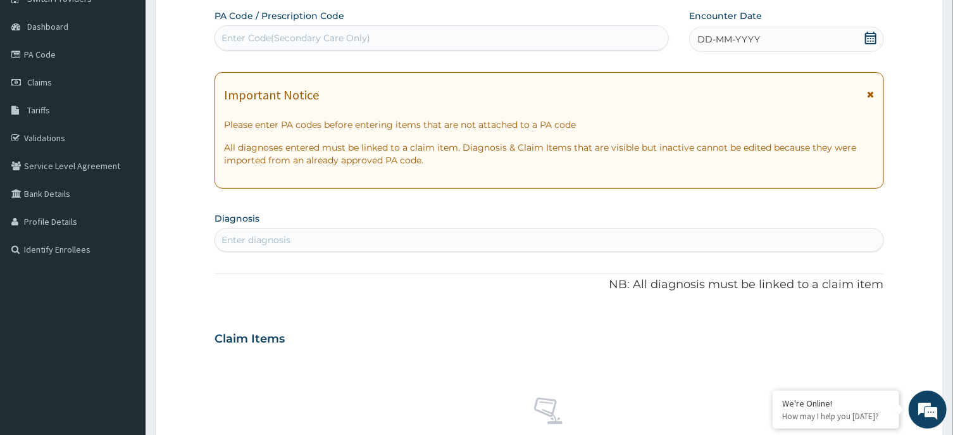
click at [616, 39] on div "Enter Code(Secondary Care Only)" at bounding box center [441, 38] width 453 height 20
type input "PA"
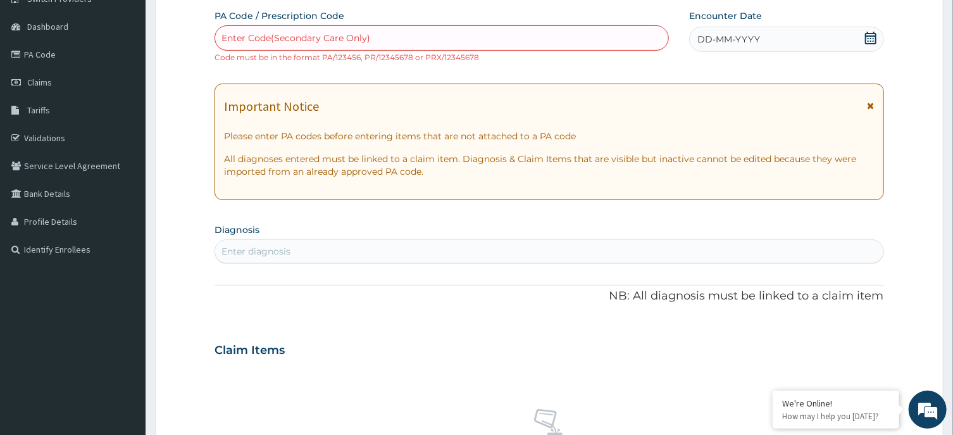
click at [452, 32] on div "Enter Code(Secondary Care Only)" at bounding box center [441, 38] width 453 height 20
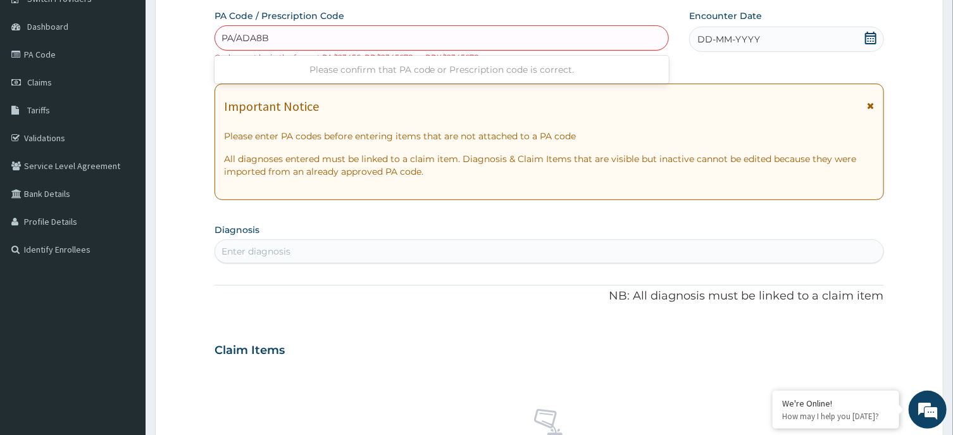
type input "PA/ADA8B8"
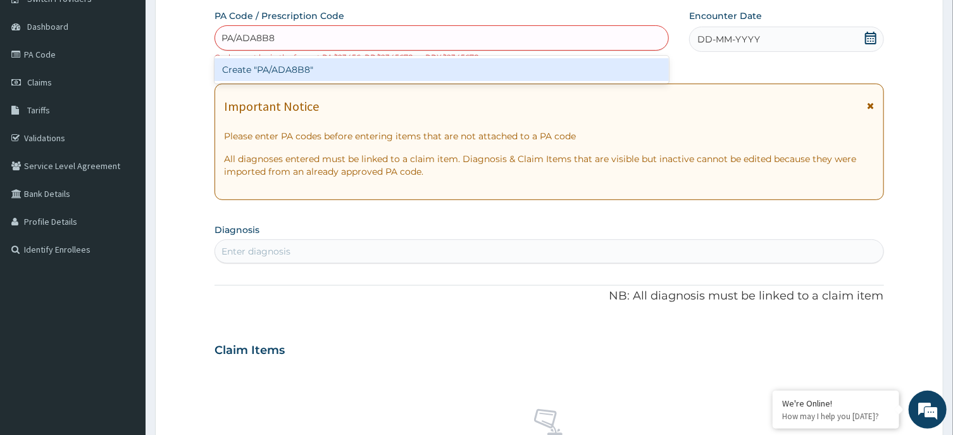
click at [375, 67] on div "Create "PA/ADA8B8"" at bounding box center [441, 69] width 454 height 23
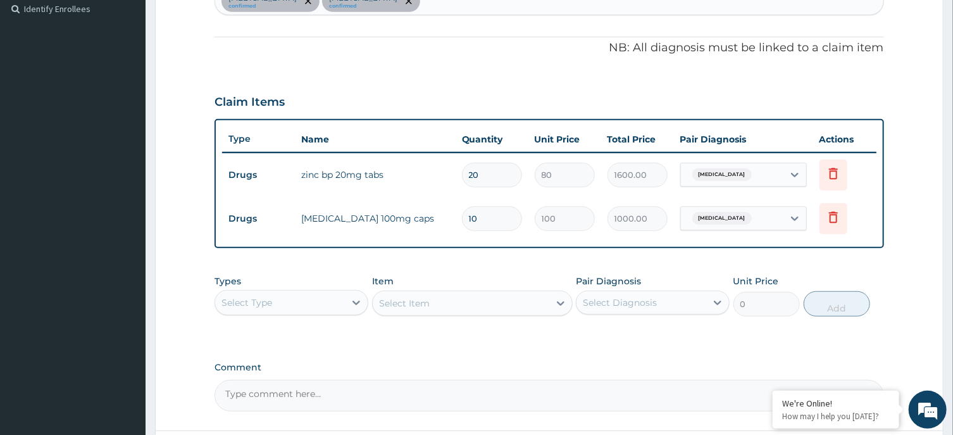
scroll to position [306, 0]
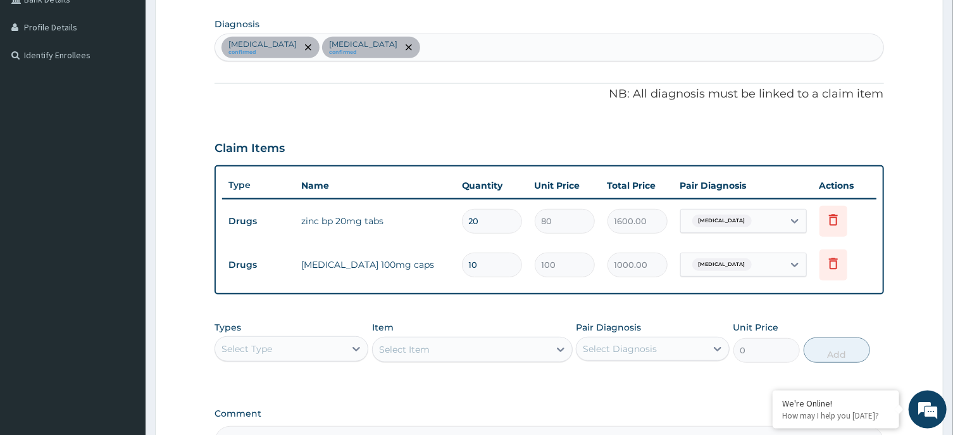
click at [514, 49] on div "Diarrhea confirmed Candidiasis confirmed" at bounding box center [548, 47] width 667 height 27
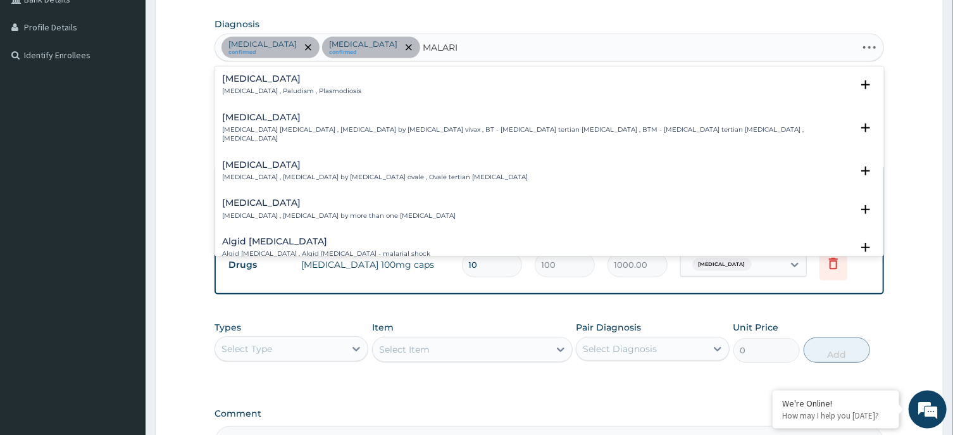
type input "MALARIA"
click at [249, 77] on h4 "Malaria" at bounding box center [291, 78] width 139 height 9
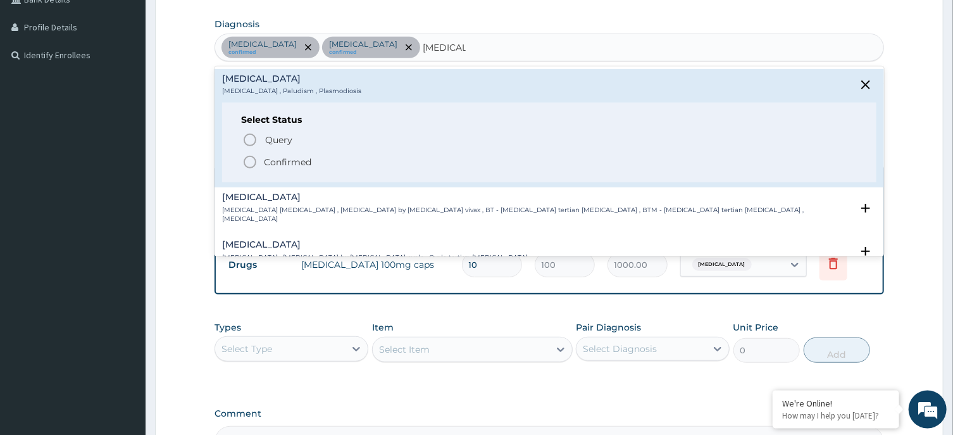
click at [250, 159] on icon "status option filled" at bounding box center [249, 161] width 15 height 15
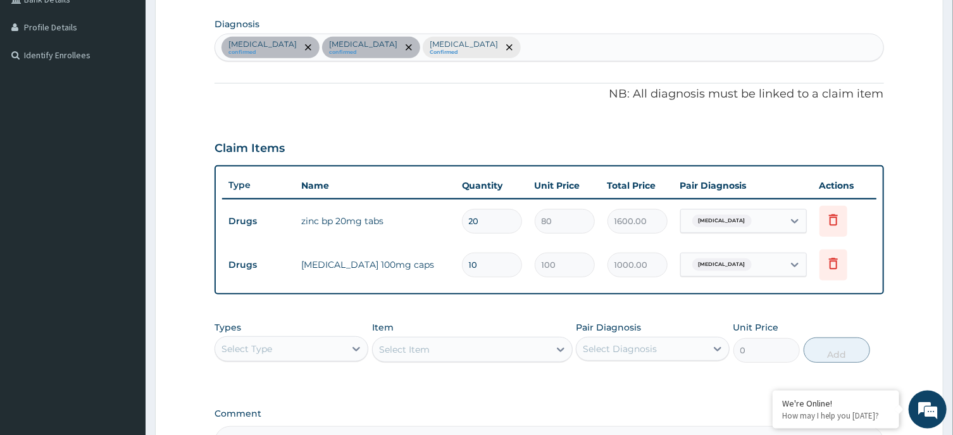
click at [481, 31] on section "Diagnosis Diarrhea confirmed Candidiasis confirmed Malaria Confirmed" at bounding box center [548, 38] width 669 height 47
click at [494, 47] on div "Diarrhea confirmed Candidiasis confirmed Malaria Confirmed" at bounding box center [548, 47] width 667 height 27
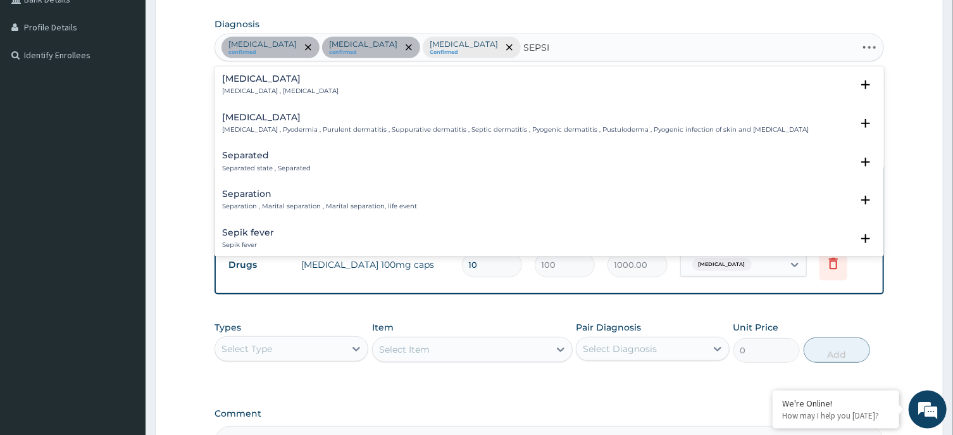
type input "SEPSIS"
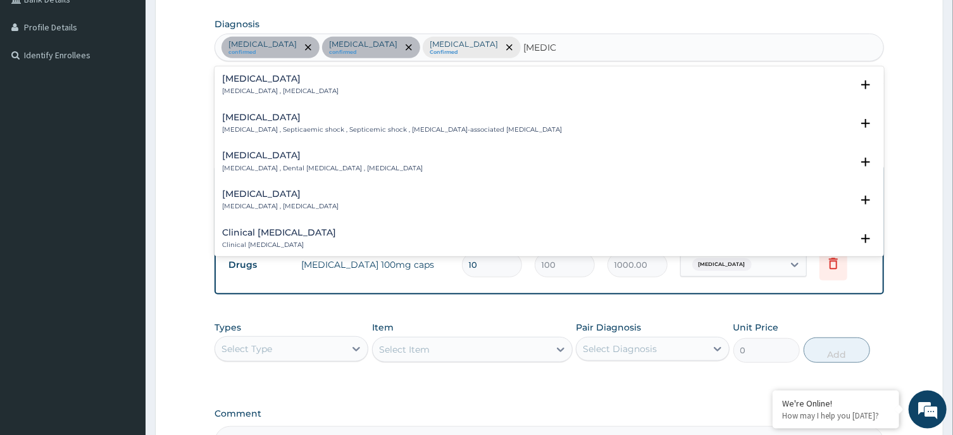
click at [240, 87] on div "Sepsis Systemic infection , Sepsis" at bounding box center [280, 85] width 116 height 22
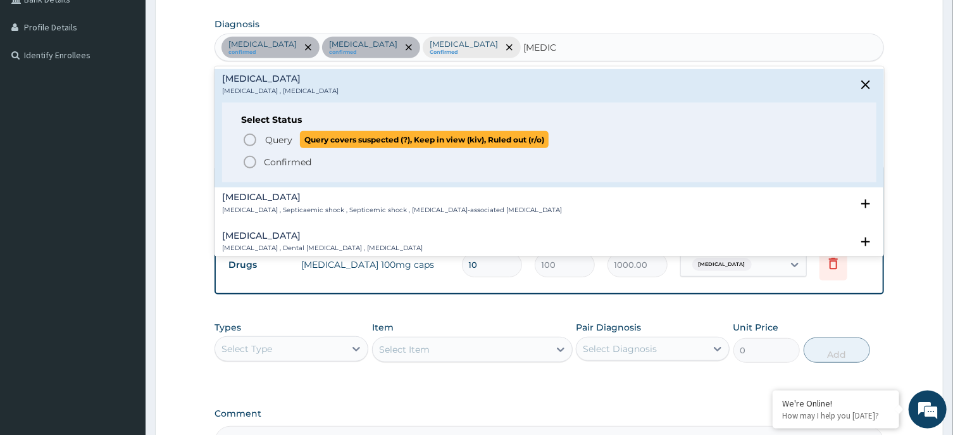
click at [248, 141] on icon "status option query" at bounding box center [249, 139] width 15 height 15
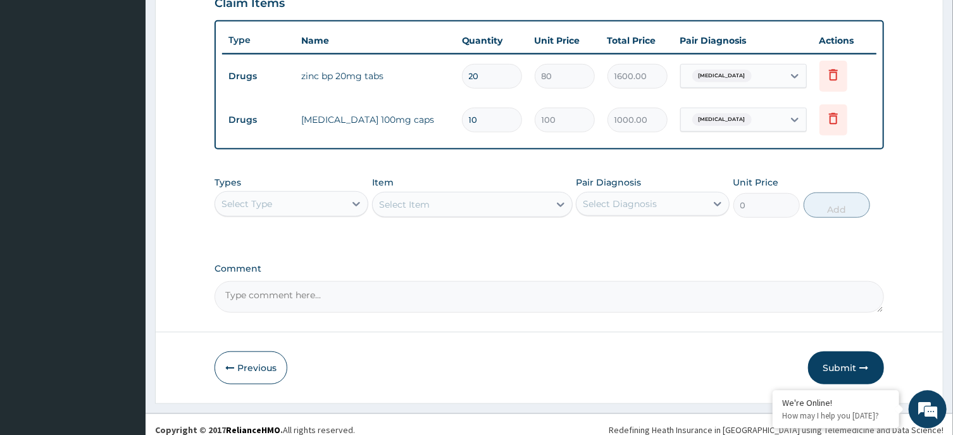
scroll to position [458, 0]
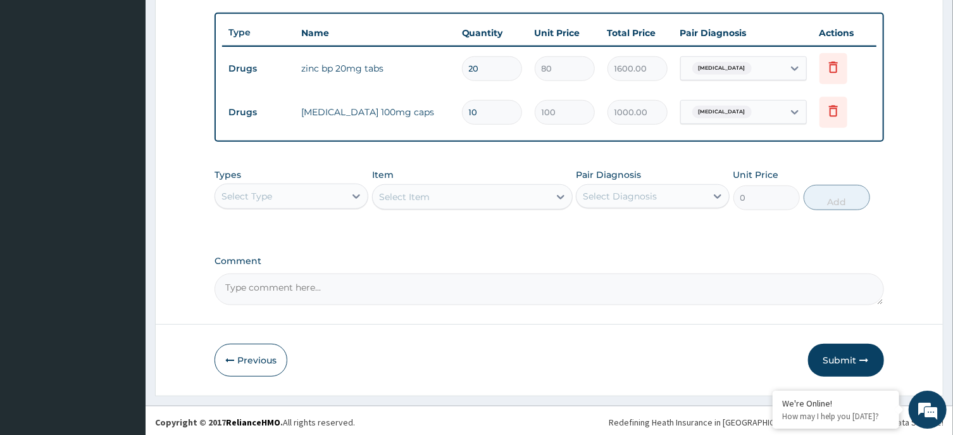
click at [323, 202] on div "Select Type" at bounding box center [280, 196] width 130 height 20
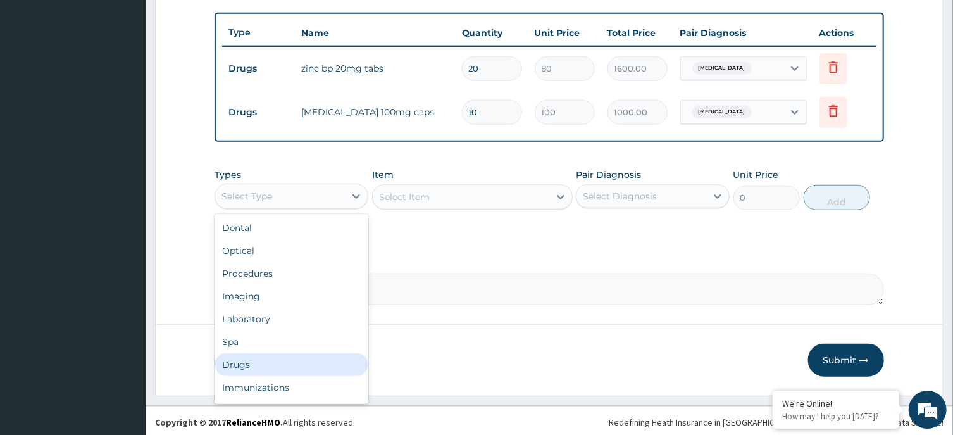
click at [260, 364] on div "Drugs" at bounding box center [291, 364] width 154 height 23
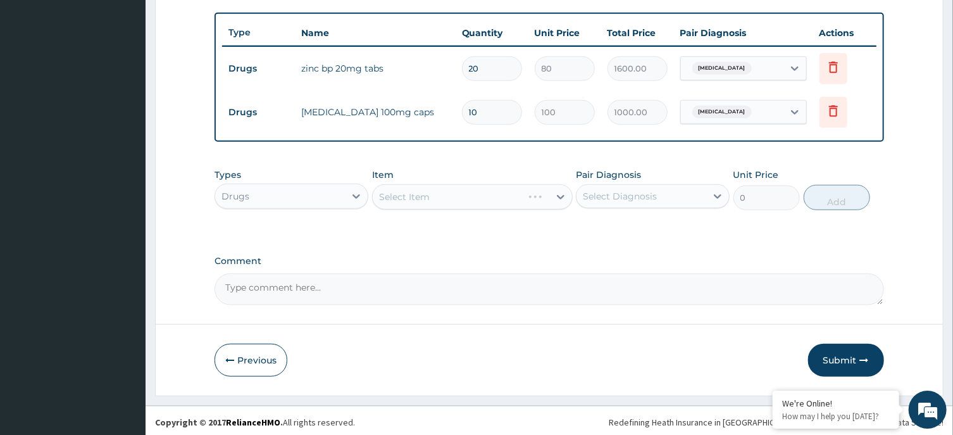
click at [454, 200] on div "Select Item" at bounding box center [472, 196] width 201 height 25
click at [468, 197] on div "Select Item" at bounding box center [472, 196] width 201 height 25
click at [475, 194] on div "Select Item" at bounding box center [461, 197] width 177 height 20
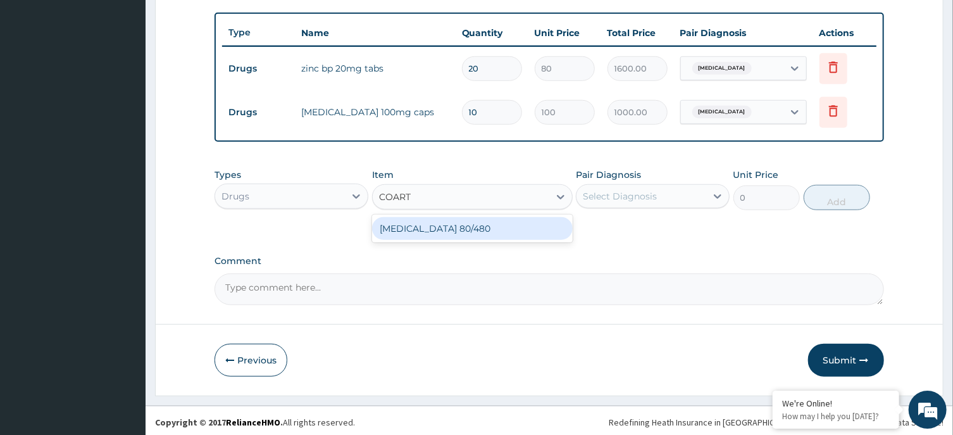
type input "COARTE"
click at [484, 228] on div "COARTEM 80/480" at bounding box center [472, 228] width 201 height 23
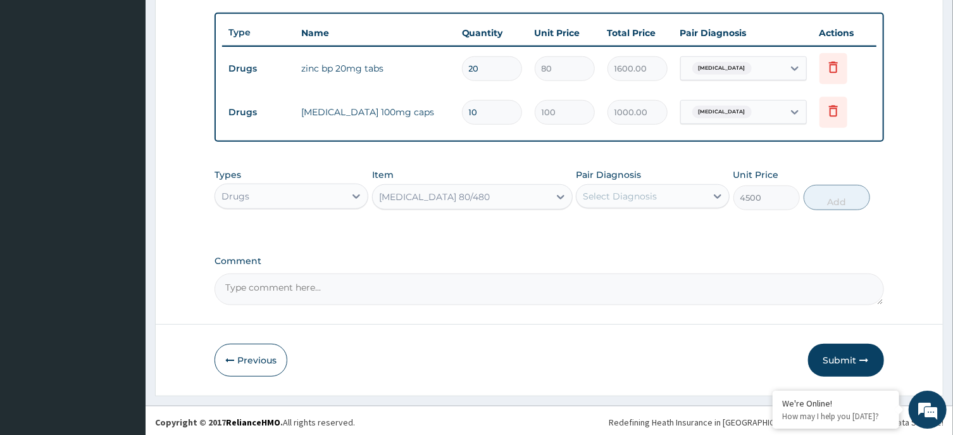
type input "4500"
click at [628, 198] on div "Select Diagnosis" at bounding box center [620, 196] width 74 height 13
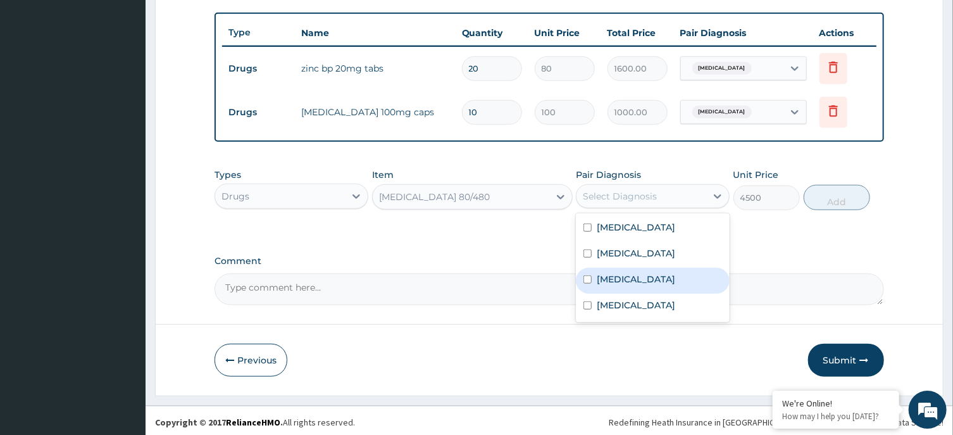
click at [611, 275] on label "Malaria" at bounding box center [636, 279] width 78 height 13
checkbox input "true"
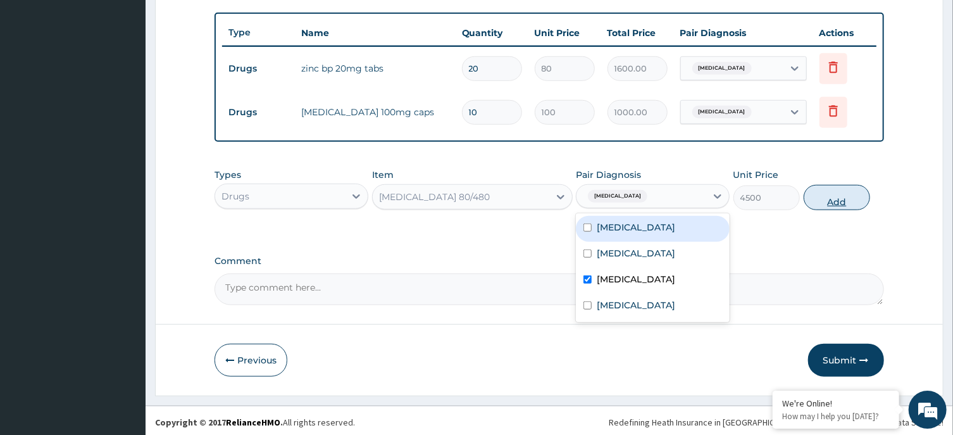
click at [832, 196] on button "Add" at bounding box center [837, 197] width 67 height 25
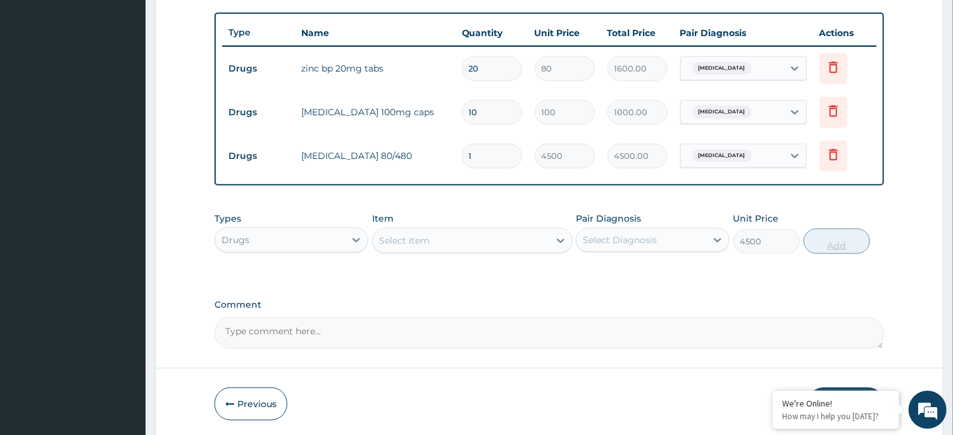
type input "0"
click at [478, 234] on div "Select Item" at bounding box center [461, 240] width 177 height 20
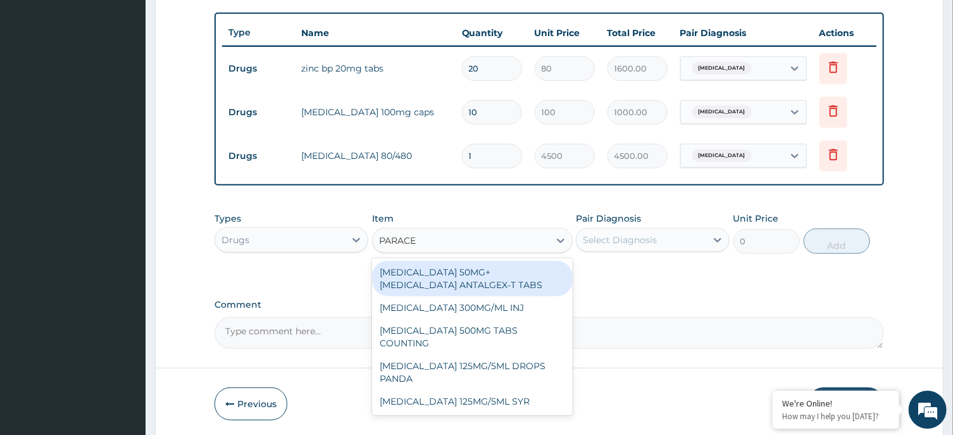
type input "PARACET"
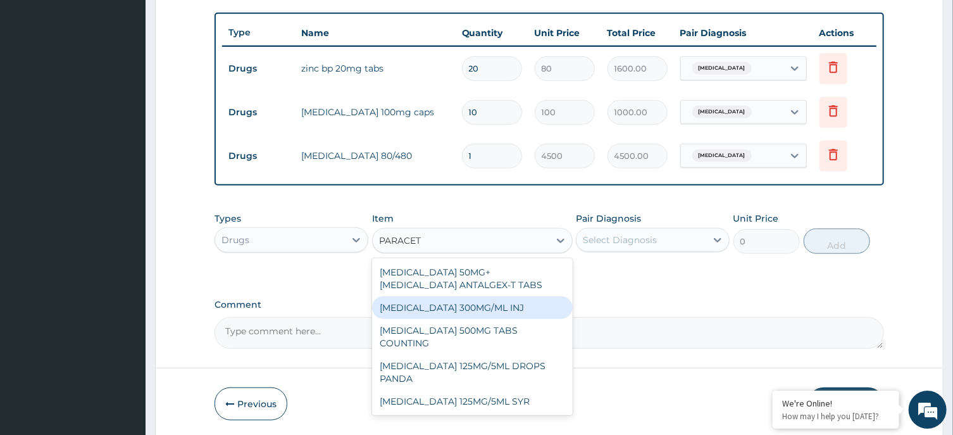
click at [499, 298] on div "PARACETAMOL 300MG/ML INJ" at bounding box center [472, 307] width 201 height 23
type input "300"
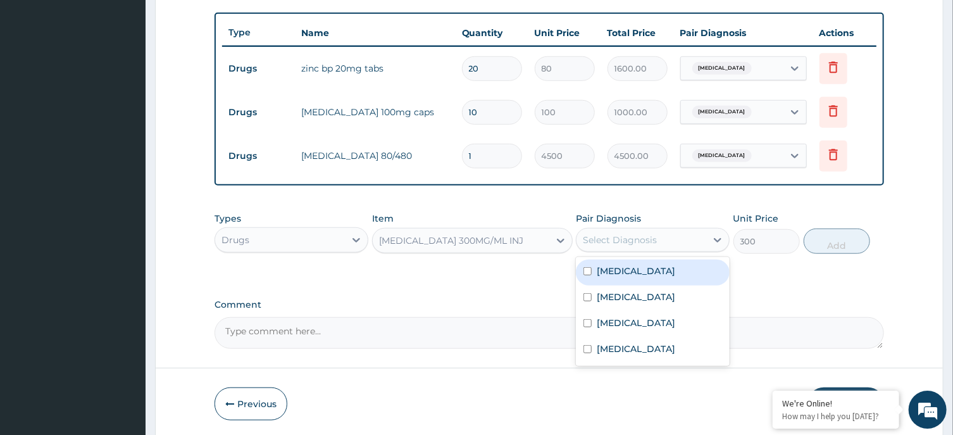
click at [633, 240] on div "Select Diagnosis" at bounding box center [620, 239] width 74 height 13
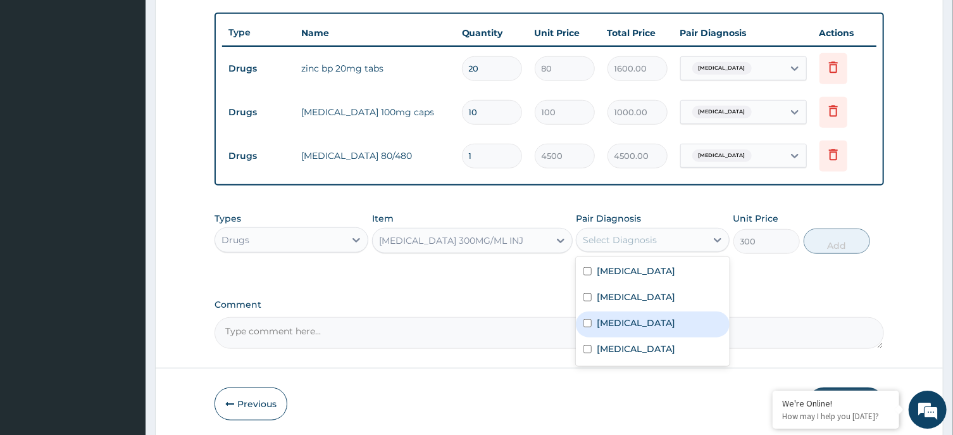
click at [630, 318] on label "Malaria" at bounding box center [636, 322] width 78 height 13
checkbox input "true"
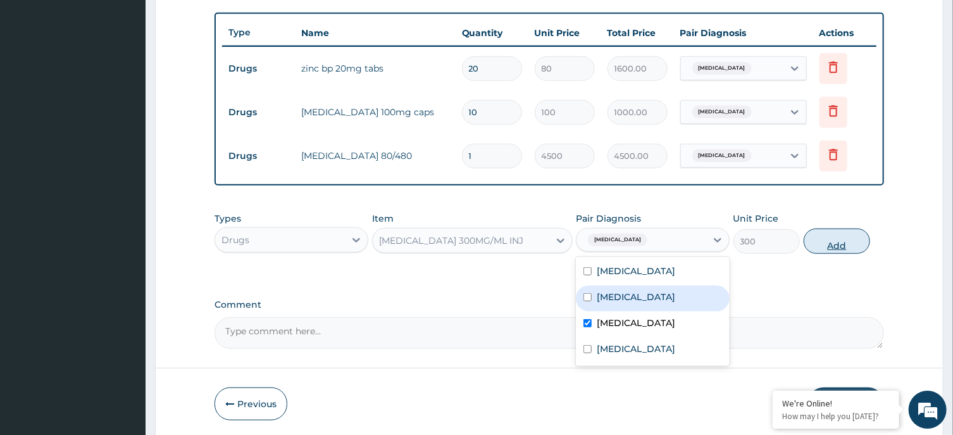
click at [834, 236] on button "Add" at bounding box center [837, 240] width 67 height 25
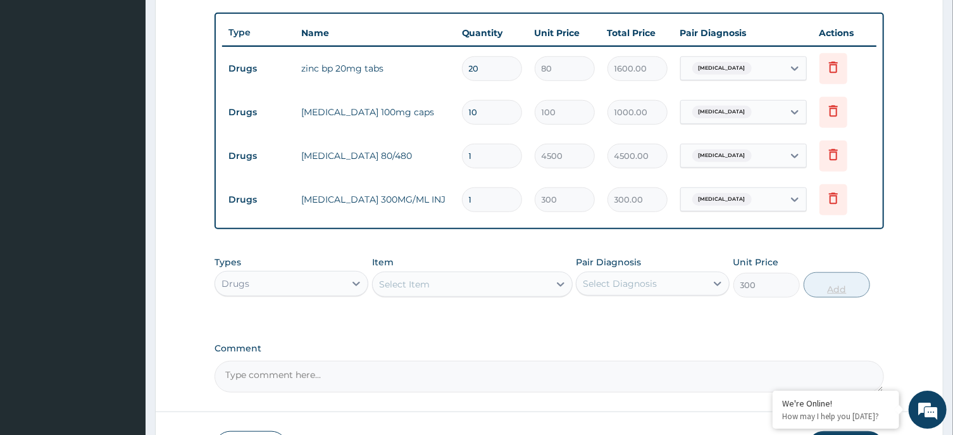
type input "0"
click at [497, 194] on input "1" at bounding box center [492, 199] width 60 height 25
type input "0.00"
type input "2"
type input "600.00"
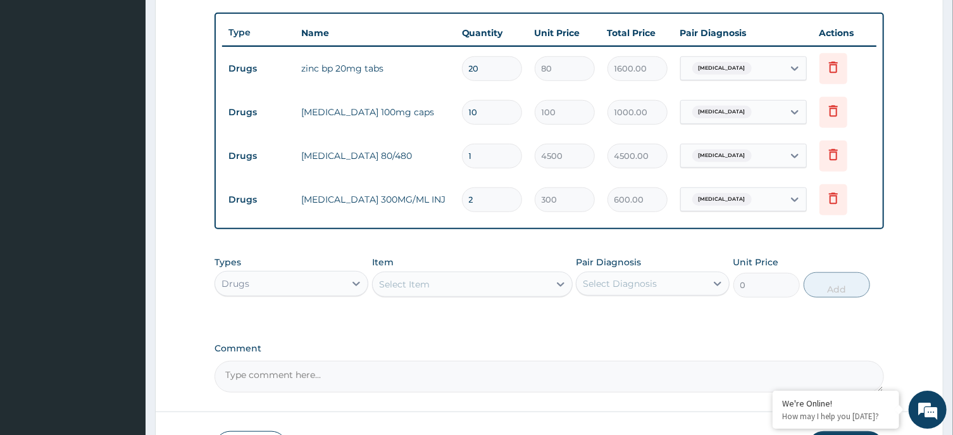
type input "2"
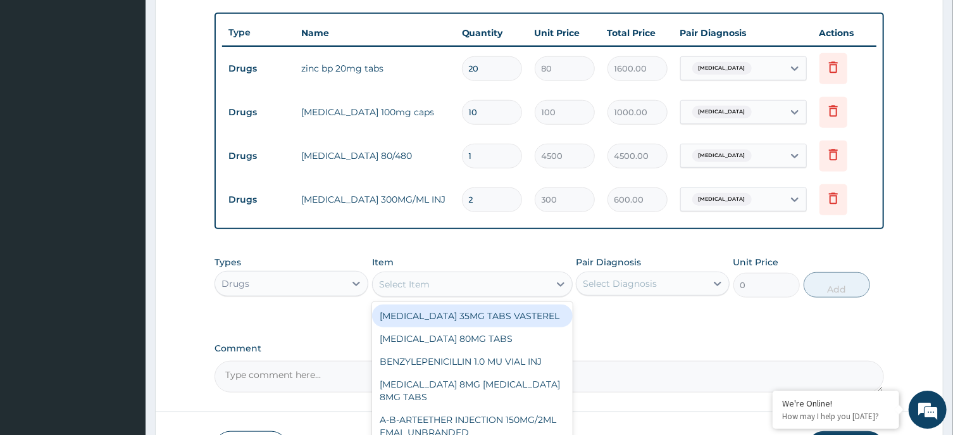
click at [423, 279] on div "Select Item" at bounding box center [404, 284] width 51 height 13
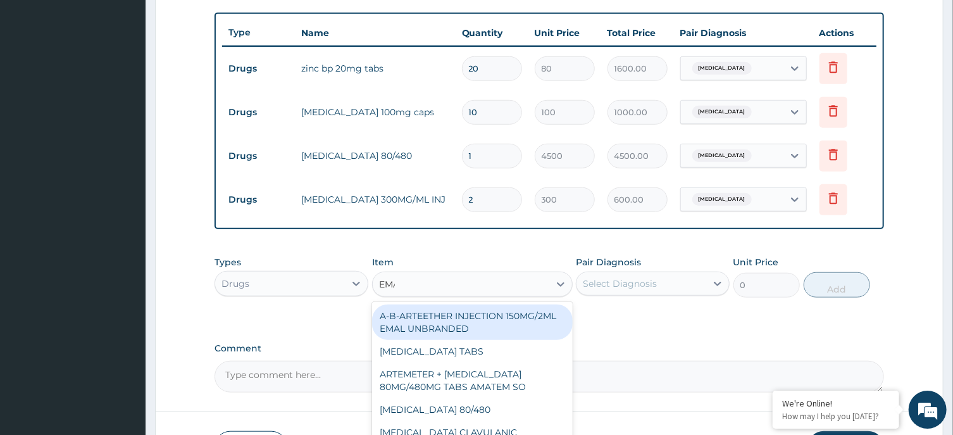
type input "EMAL"
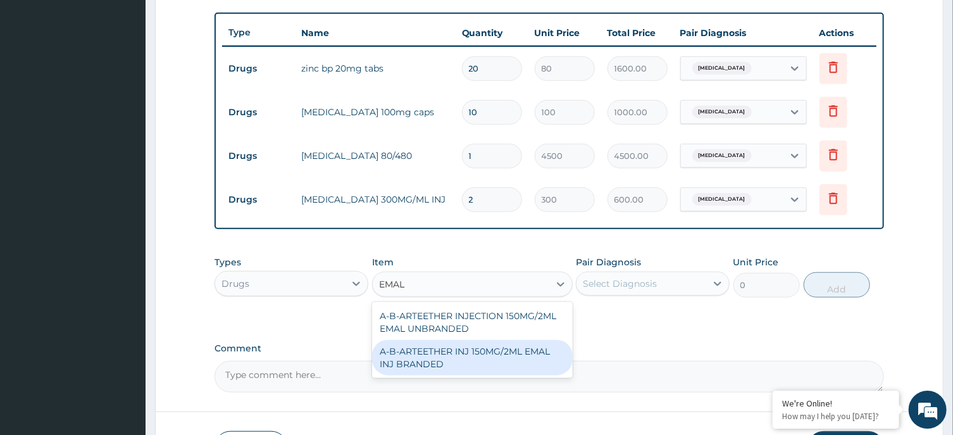
click at [434, 354] on div "A-B-ARTEETHER INJ 150MG/2ML EMAL INJ BRANDED" at bounding box center [472, 357] width 201 height 35
type input "2000"
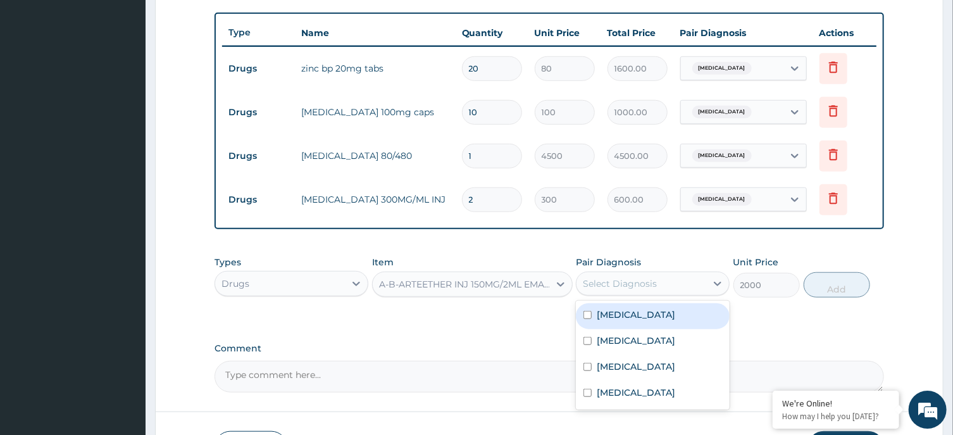
click at [630, 277] on div "Select Diagnosis" at bounding box center [620, 283] width 74 height 13
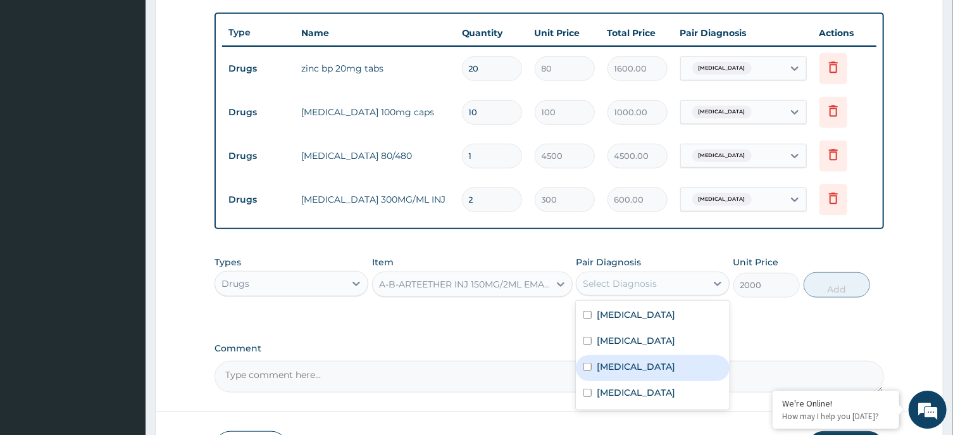
click at [619, 362] on label "Malaria" at bounding box center [636, 366] width 78 height 13
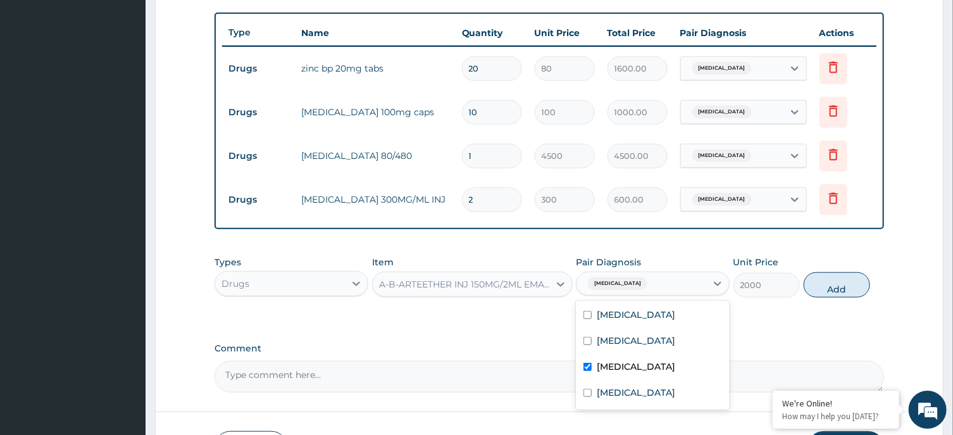
checkbox input "true"
click at [841, 281] on button "Add" at bounding box center [837, 284] width 67 height 25
type input "0"
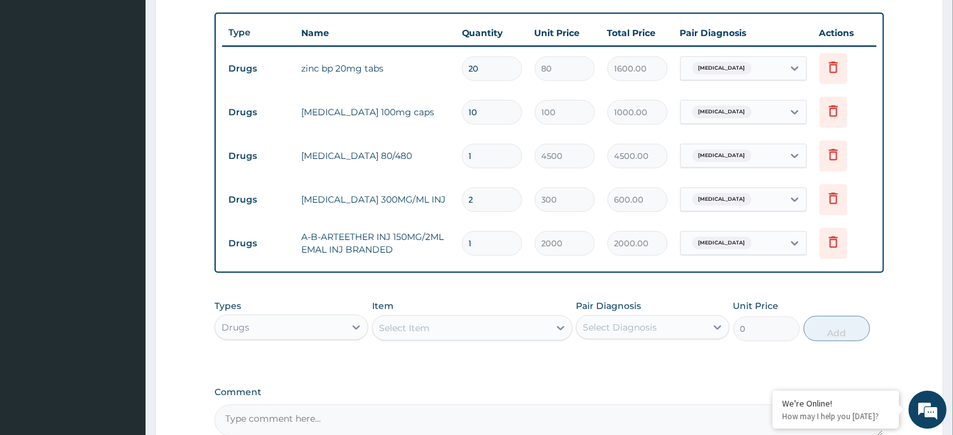
click at [478, 243] on input "1" at bounding box center [492, 243] width 60 height 25
type input "0.00"
type input "3"
type input "6000.00"
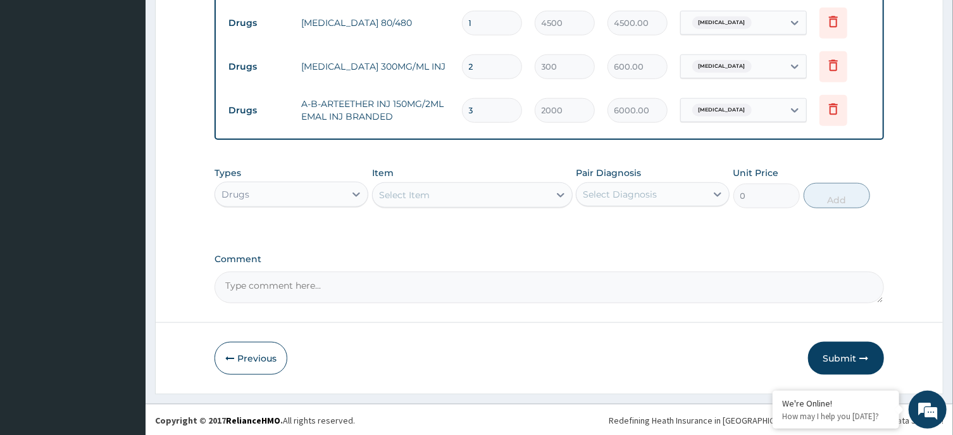
type input "3"
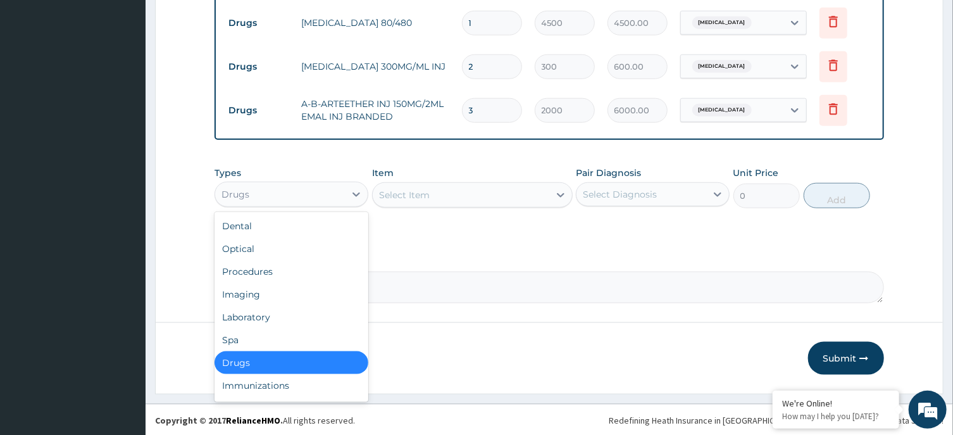
click at [314, 201] on div "Drugs" at bounding box center [280, 194] width 130 height 20
click at [287, 316] on div "Laboratory" at bounding box center [291, 317] width 154 height 23
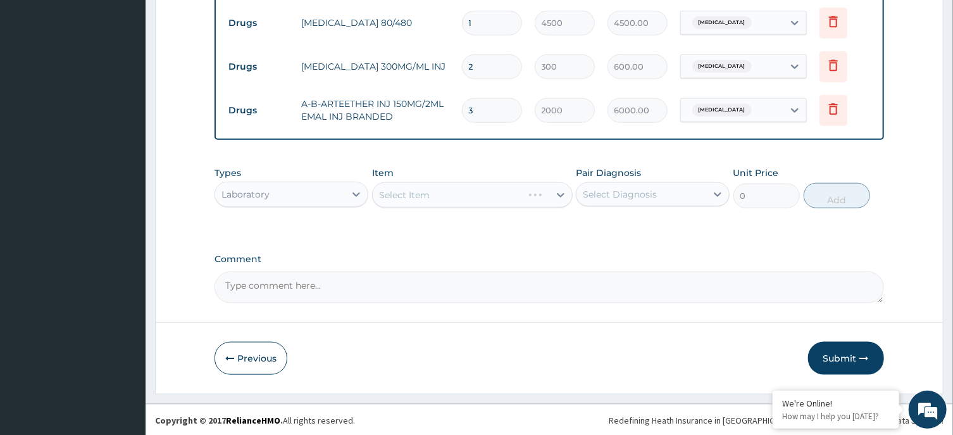
click at [472, 192] on div "Select Item" at bounding box center [472, 194] width 201 height 25
click at [495, 188] on div "Select Item" at bounding box center [461, 195] width 177 height 20
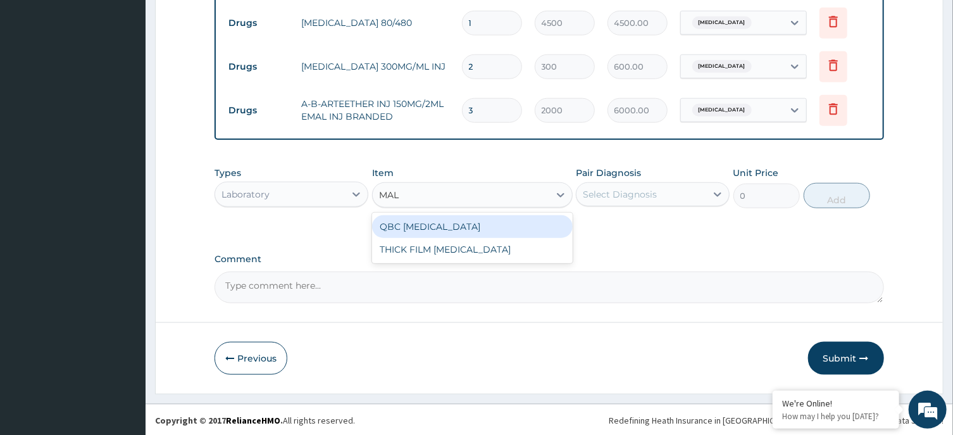
type input "MALA"
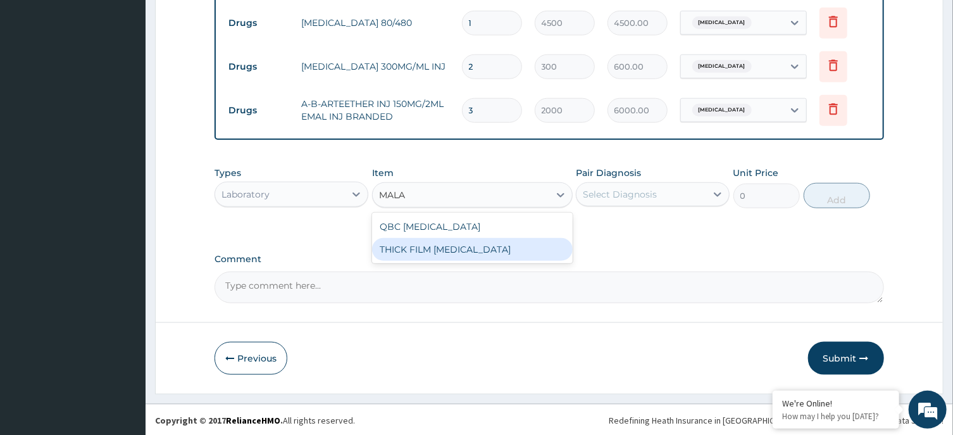
click at [502, 240] on div "THICK FILM MALARIA" at bounding box center [472, 249] width 201 height 23
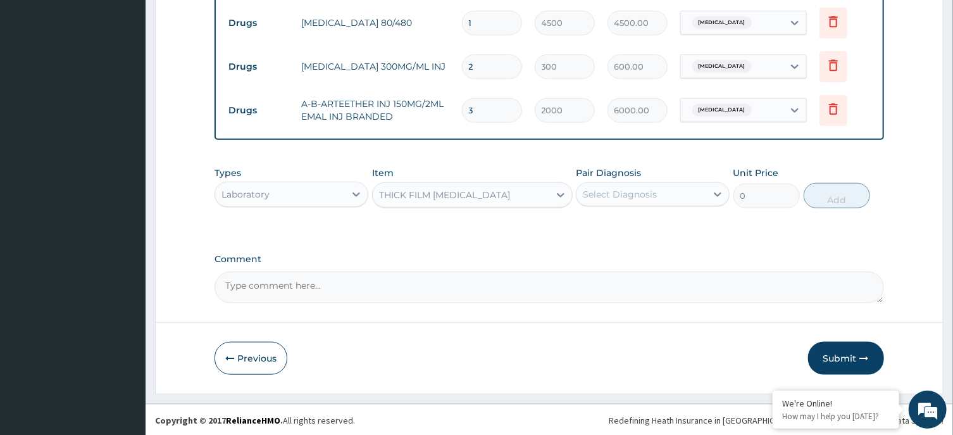
type input "2000"
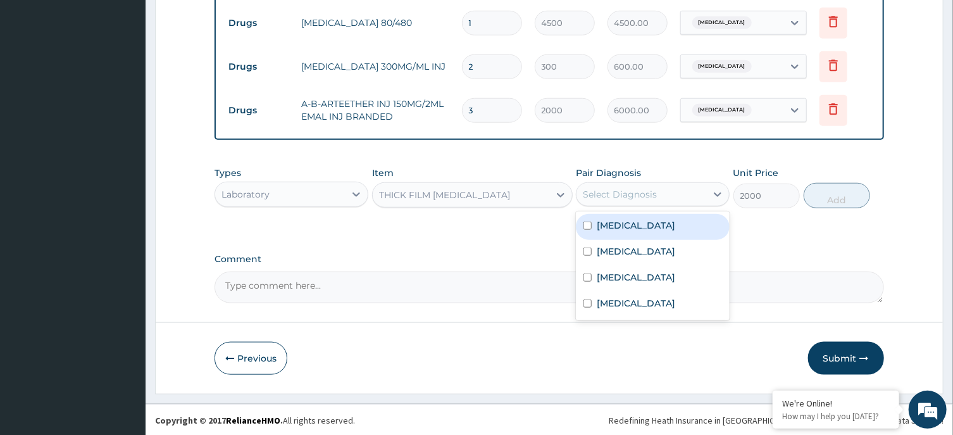
click at [628, 188] on div "Select Diagnosis" at bounding box center [620, 194] width 74 height 13
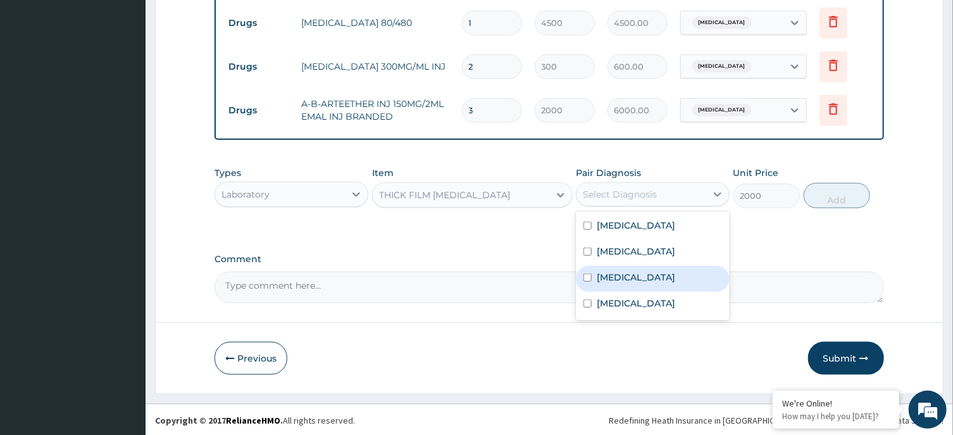
click at [618, 271] on label "Malaria" at bounding box center [636, 277] width 78 height 13
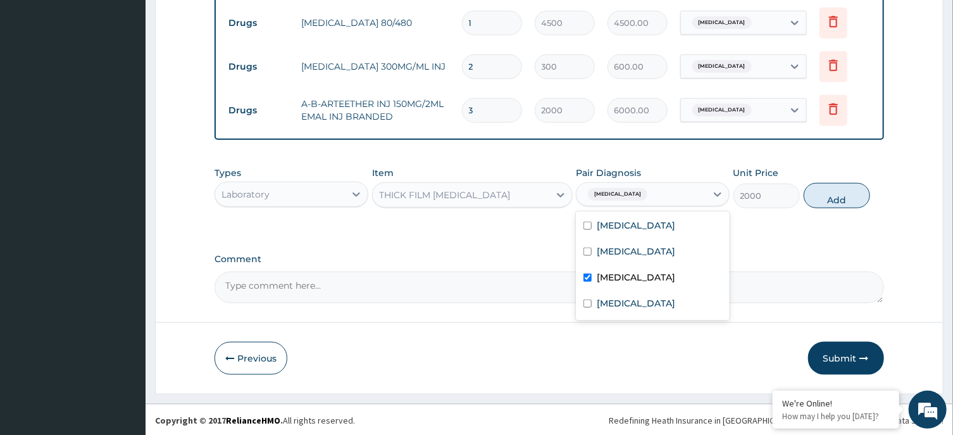
checkbox input "true"
click at [818, 201] on button "Add" at bounding box center [837, 195] width 67 height 25
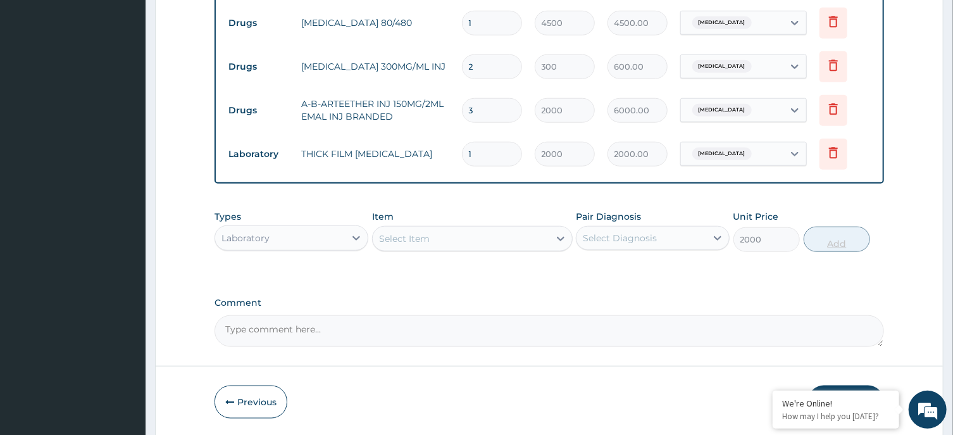
type input "0"
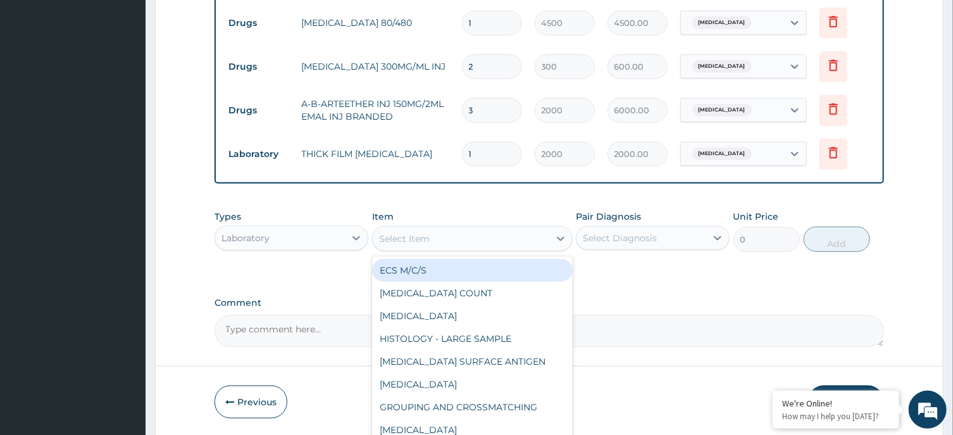
click at [487, 232] on div "Select Item" at bounding box center [461, 238] width 177 height 20
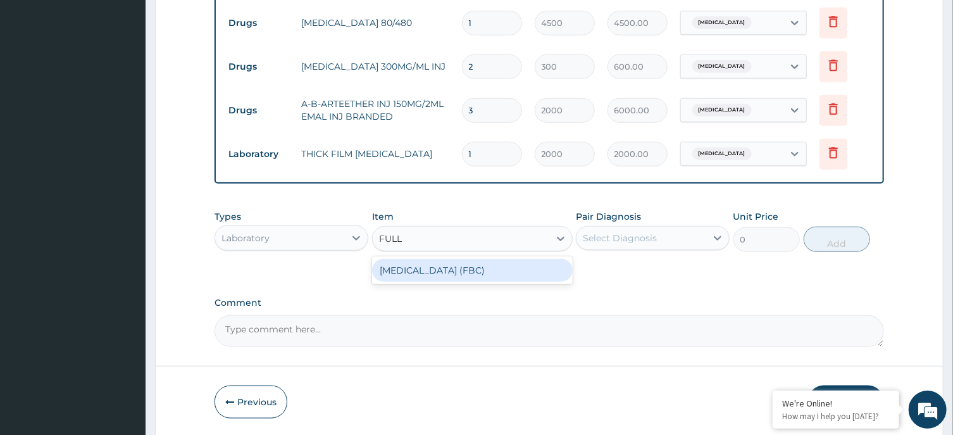
type input "FULL B"
click at [497, 267] on div "FULL BLOOD COUNT (FBC)" at bounding box center [472, 270] width 201 height 23
type input "6000"
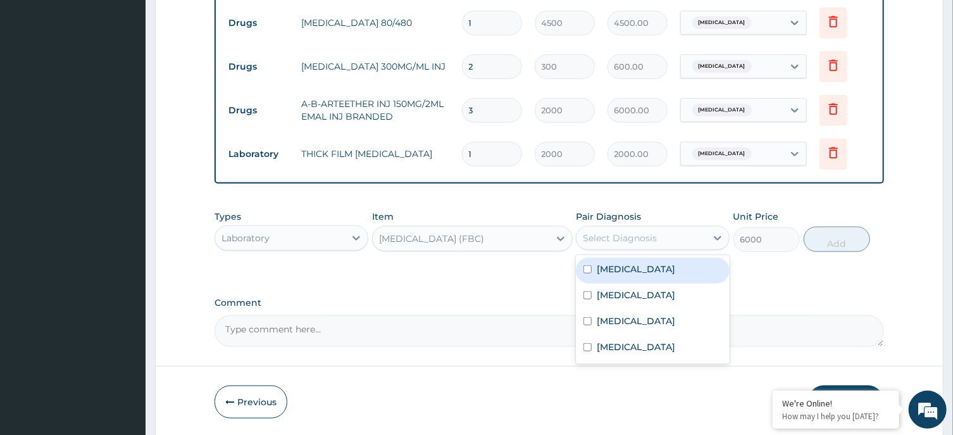
click at [658, 230] on div "Select Diagnosis" at bounding box center [641, 238] width 130 height 20
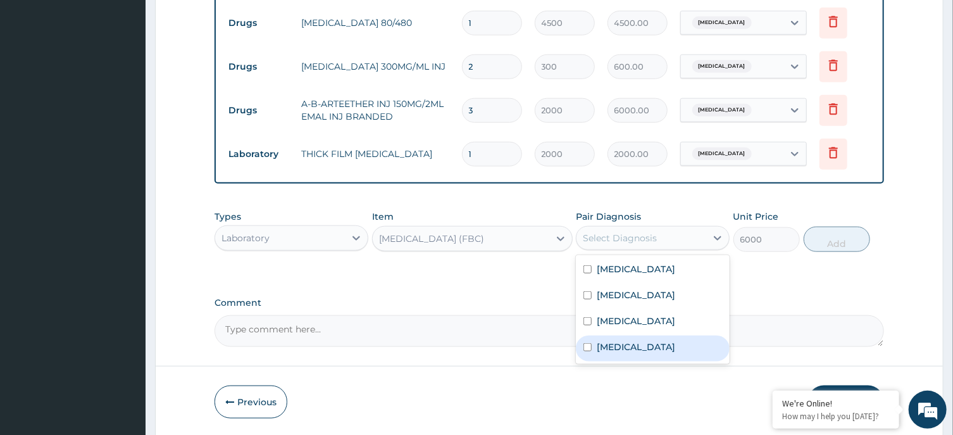
click at [622, 341] on label "Sepsis" at bounding box center [636, 346] width 78 height 13
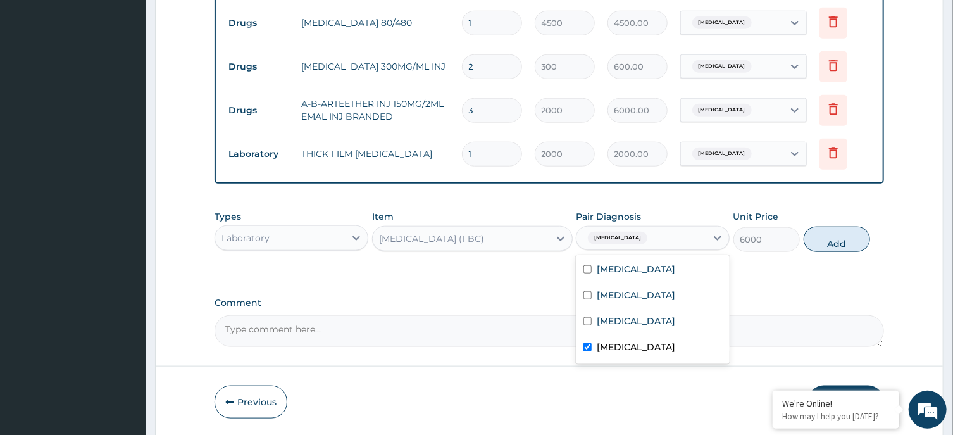
checkbox input "true"
click at [832, 237] on button "Add" at bounding box center [837, 239] width 67 height 25
type input "0"
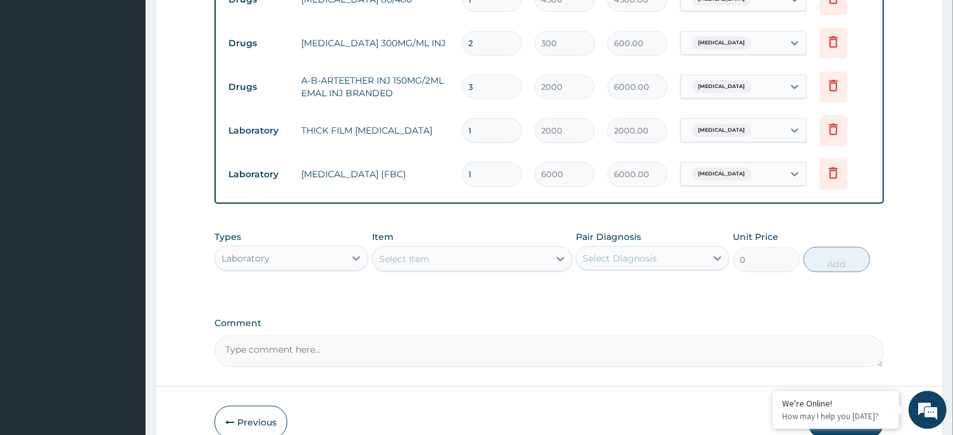
scroll to position [678, 0]
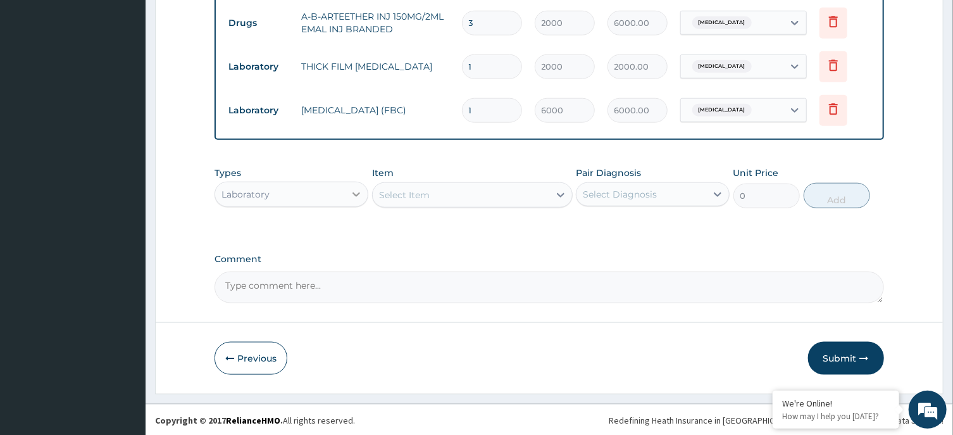
click at [350, 189] on div at bounding box center [356, 194] width 23 height 23
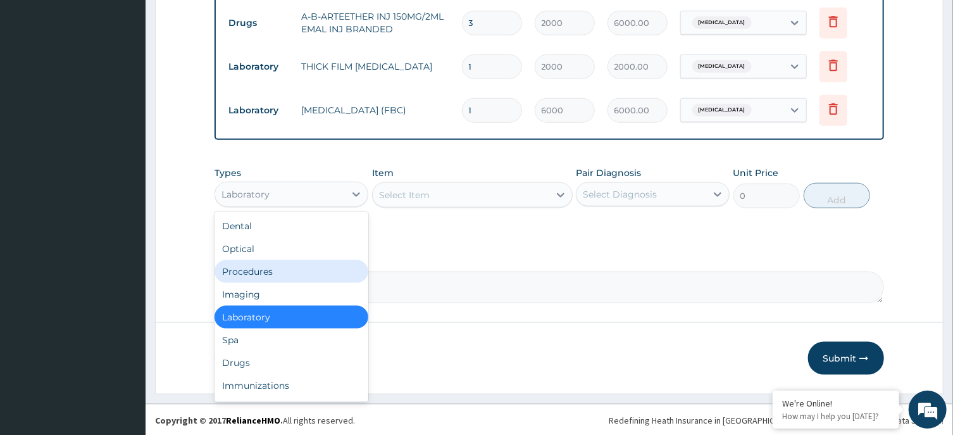
click at [264, 268] on div "Procedures" at bounding box center [291, 271] width 154 height 23
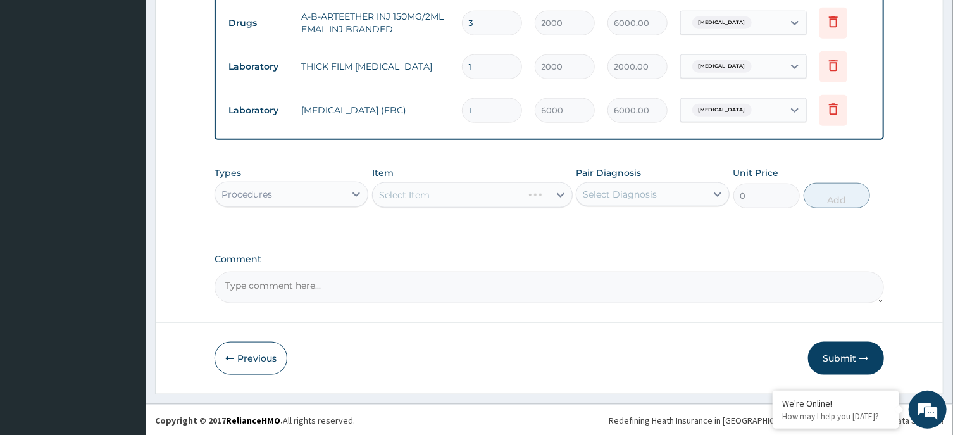
click at [480, 188] on div "Select Item" at bounding box center [472, 194] width 201 height 25
click at [486, 192] on div "Select Item" at bounding box center [461, 195] width 177 height 20
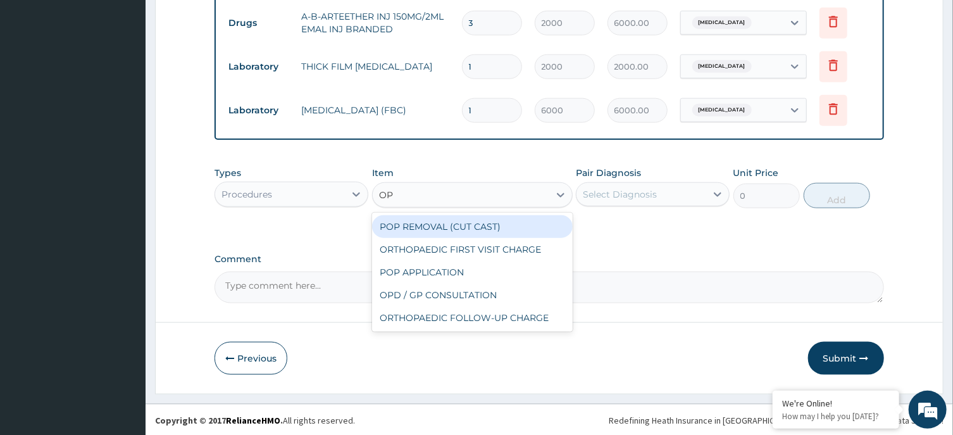
type input "OPD"
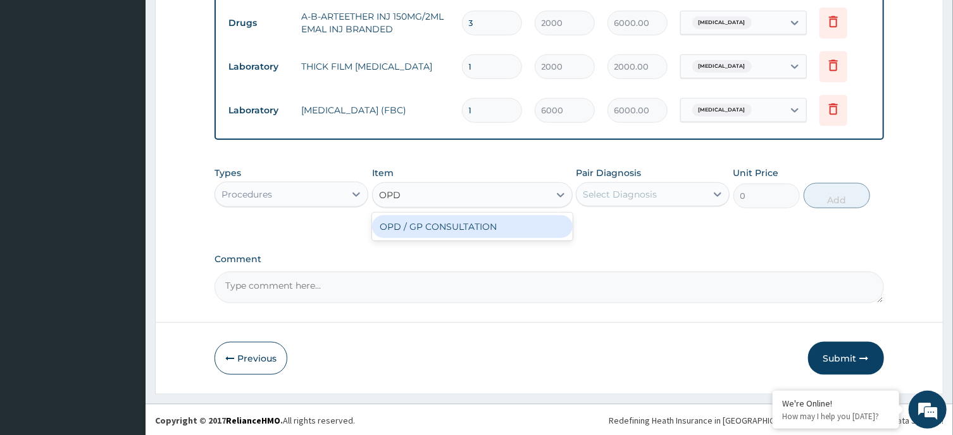
click at [493, 230] on div "OPD / GP CONSULTATION" at bounding box center [472, 226] width 201 height 23
type input "4000"
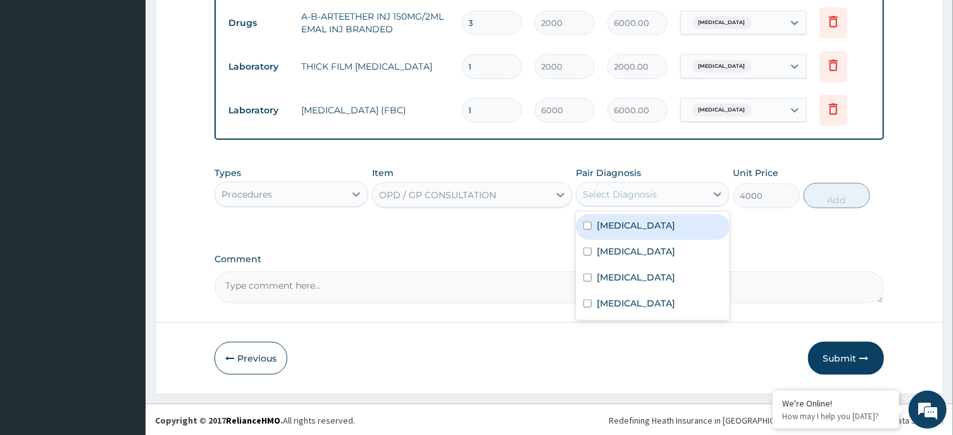
click at [640, 197] on div "Select Diagnosis" at bounding box center [620, 194] width 74 height 13
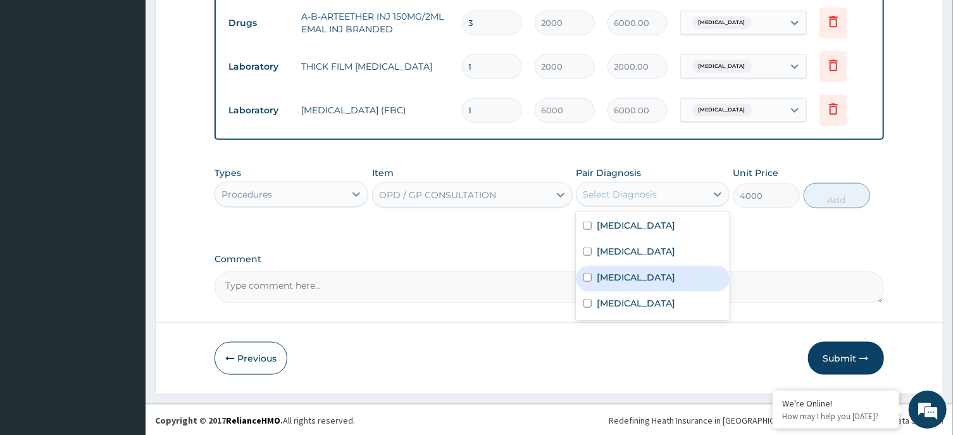
click at [646, 272] on div "Malaria" at bounding box center [653, 279] width 154 height 26
checkbox input "true"
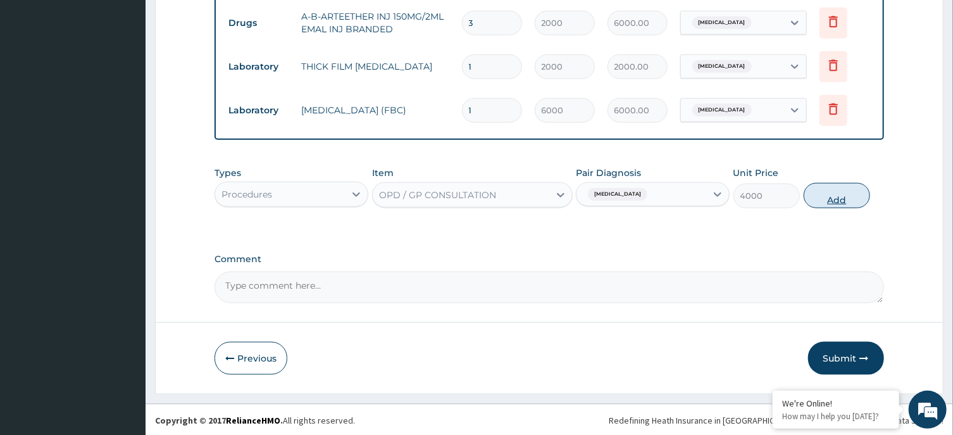
click at [845, 185] on button "Add" at bounding box center [837, 195] width 67 height 25
type input "0"
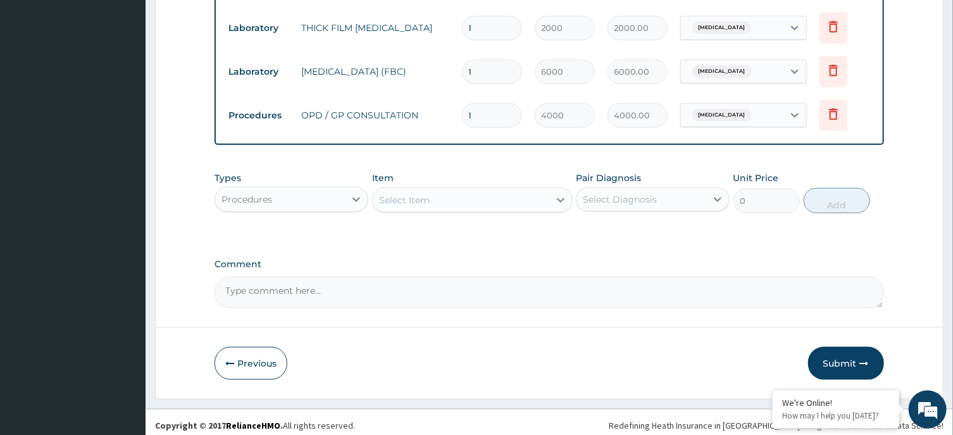
scroll to position [722, 0]
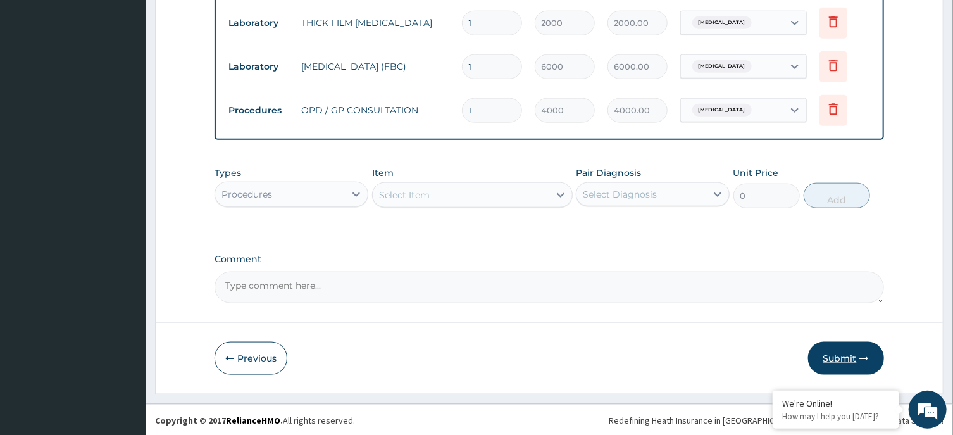
click at [838, 350] on button "Submit" at bounding box center [846, 358] width 76 height 33
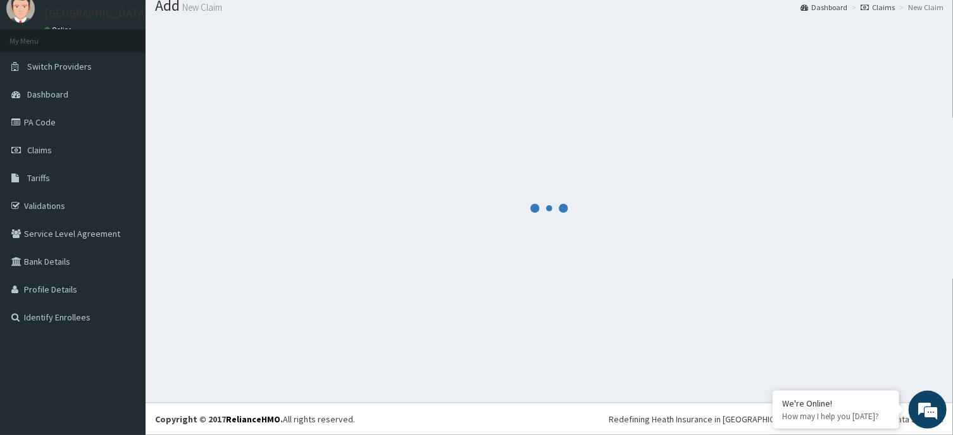
scroll to position [44, 0]
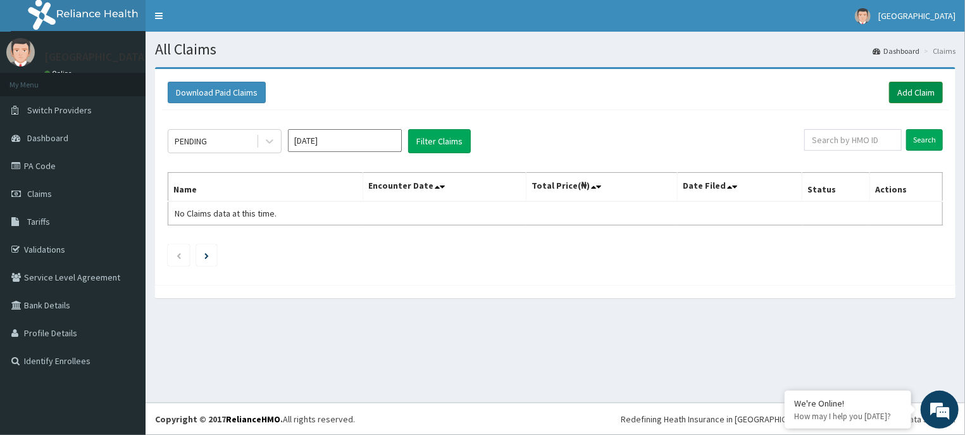
click at [927, 89] on link "Add Claim" at bounding box center [916, 93] width 54 height 22
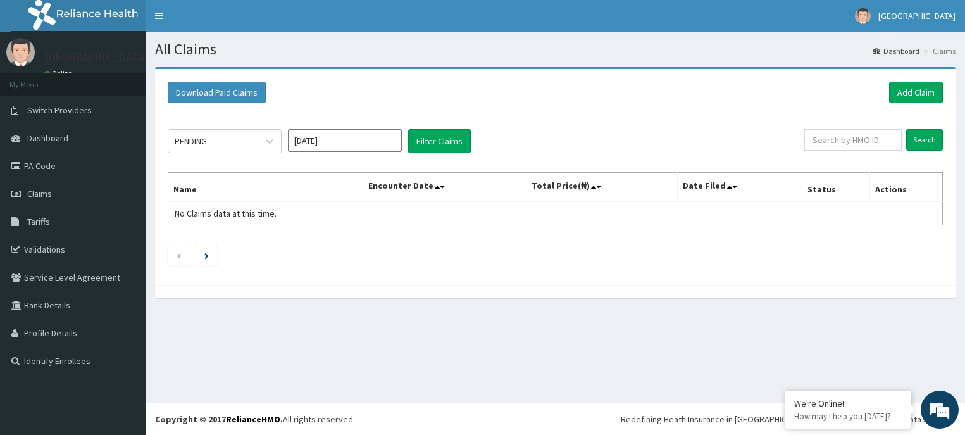
click at [341, 141] on input "[DATE]" at bounding box center [345, 140] width 114 height 23
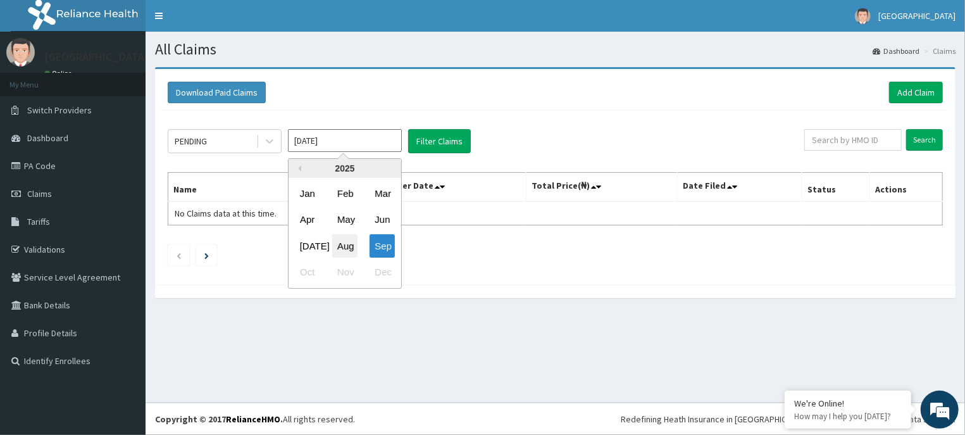
click at [347, 241] on div "Aug" at bounding box center [344, 245] width 25 height 23
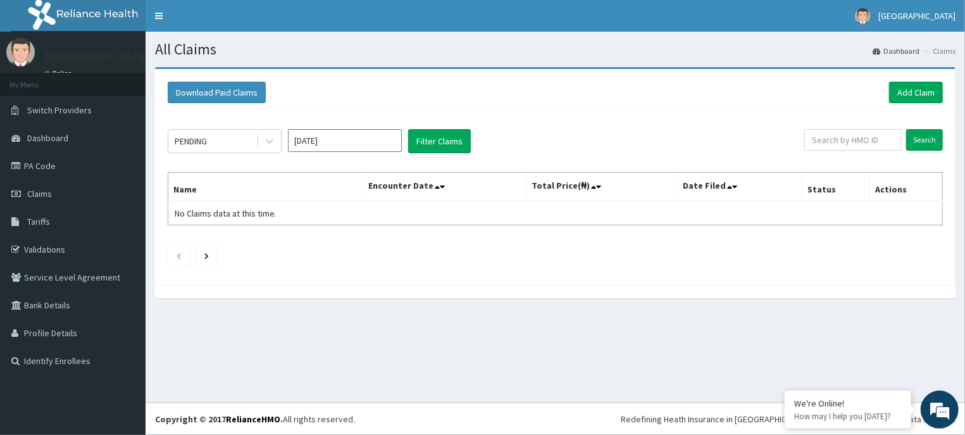
type input "[DATE]"
click at [425, 139] on button "Filter Claims" at bounding box center [439, 141] width 63 height 24
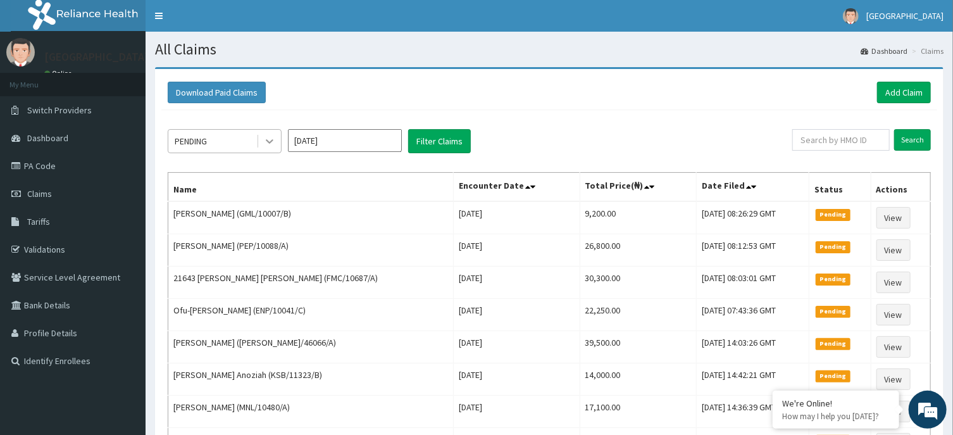
click at [270, 143] on icon at bounding box center [270, 142] width 8 height 4
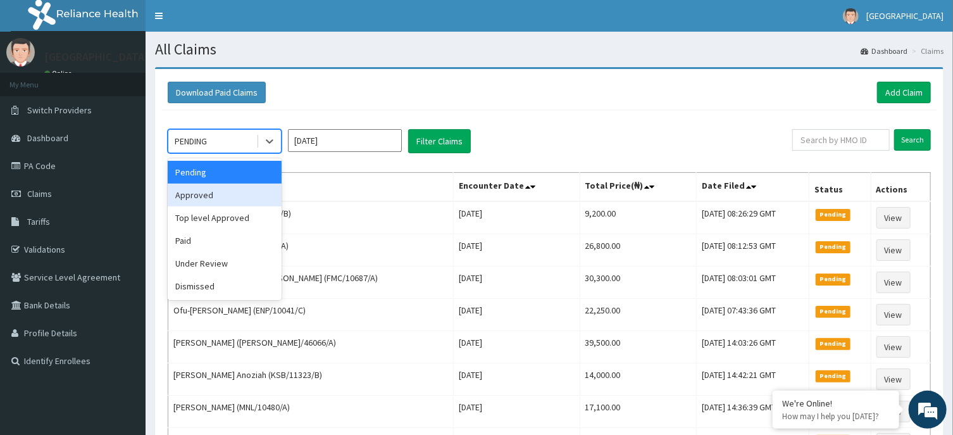
click at [235, 195] on div "Approved" at bounding box center [225, 194] width 114 height 23
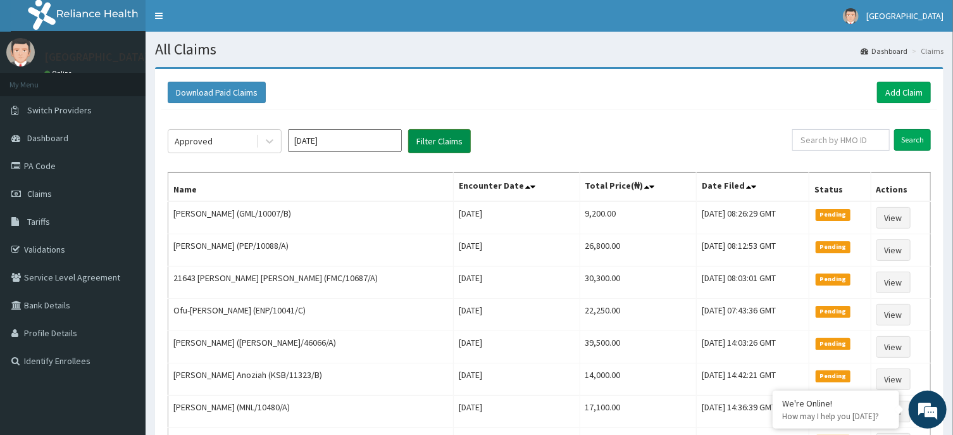
click at [440, 140] on button "Filter Claims" at bounding box center [439, 141] width 63 height 24
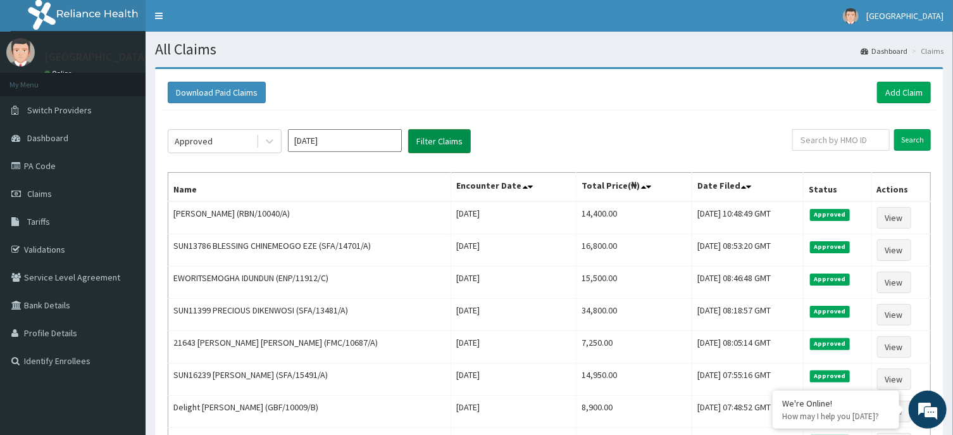
click at [440, 140] on button "Filter Claims" at bounding box center [439, 141] width 63 height 24
click at [435, 132] on button "Filter Claims" at bounding box center [439, 141] width 63 height 24
click at [434, 132] on button "Filter Claims" at bounding box center [439, 141] width 63 height 24
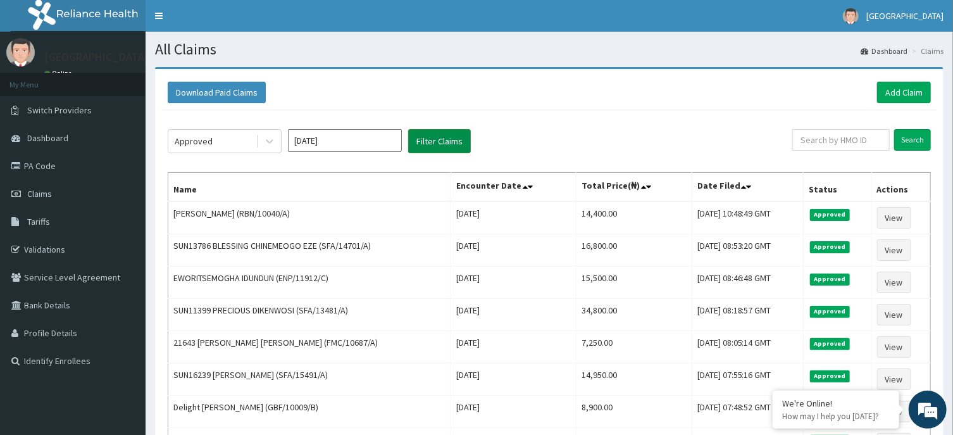
click at [434, 132] on button "Filter Claims" at bounding box center [439, 141] width 63 height 24
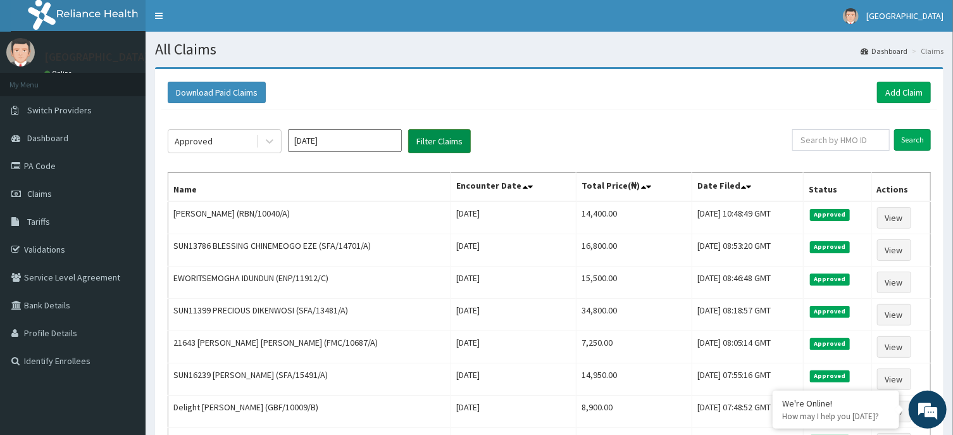
click at [434, 137] on button "Filter Claims" at bounding box center [439, 141] width 63 height 24
click at [900, 83] on link "Add Claim" at bounding box center [904, 93] width 54 height 22
